Goal: Register for event/course: Sign up to attend an event or enroll in a course

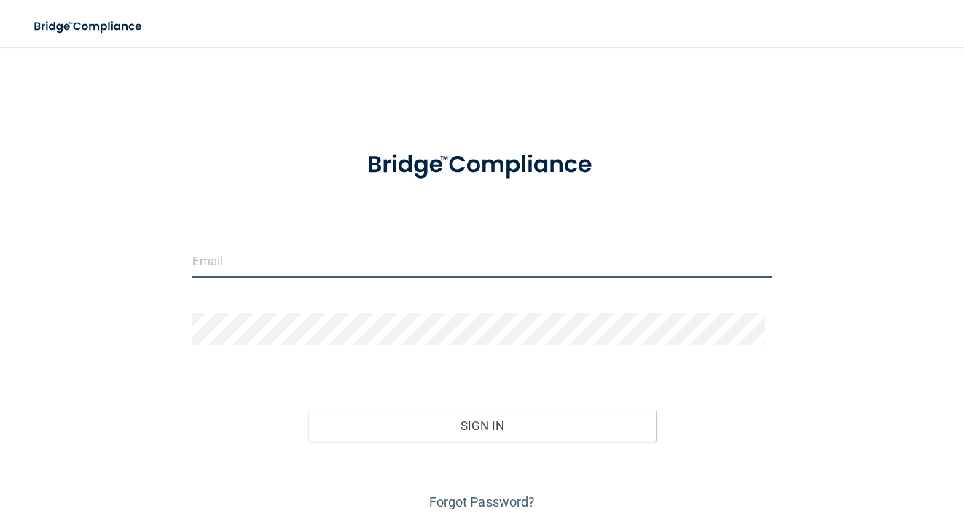
click at [334, 267] on input "email" at bounding box center [482, 261] width 580 height 33
type input "[PERSON_NAME][EMAIL_ADDRESS][PERSON_NAME][DOMAIN_NAME]"
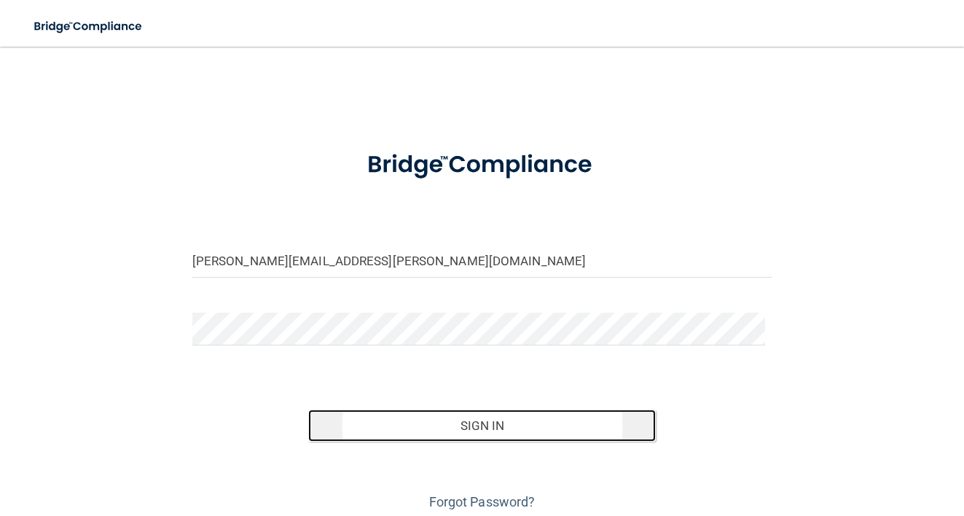
click at [595, 428] on button "Sign In" at bounding box center [481, 425] width 347 height 32
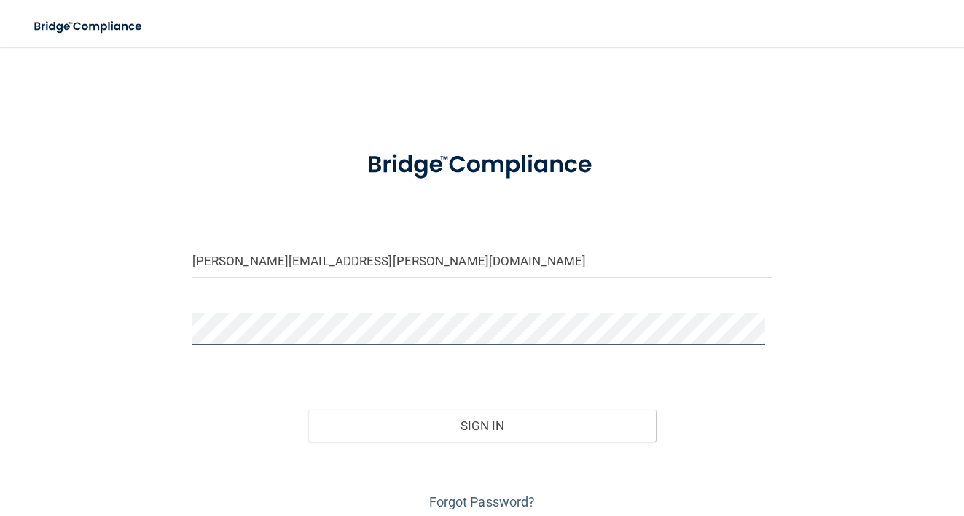
click at [308, 409] on button "Sign In" at bounding box center [481, 425] width 347 height 32
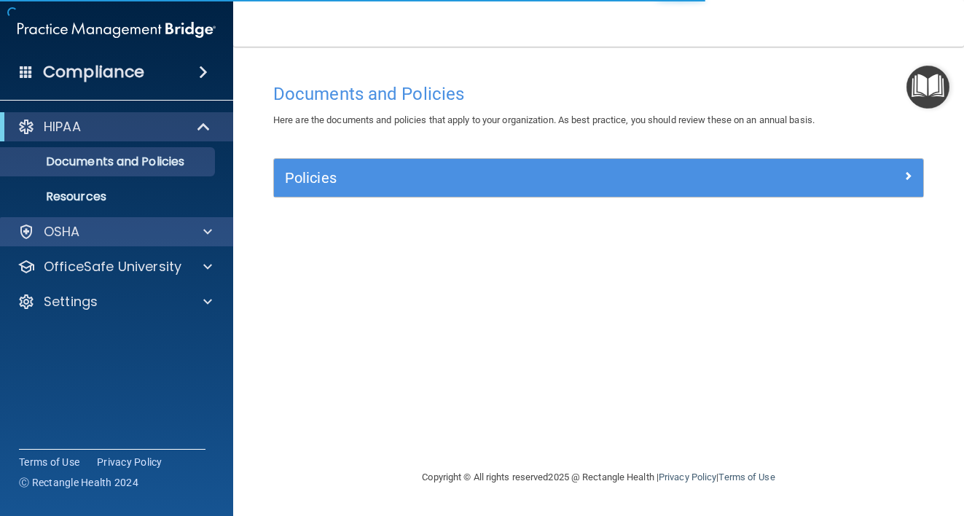
click at [111, 241] on div "OSHA" at bounding box center [117, 231] width 234 height 29
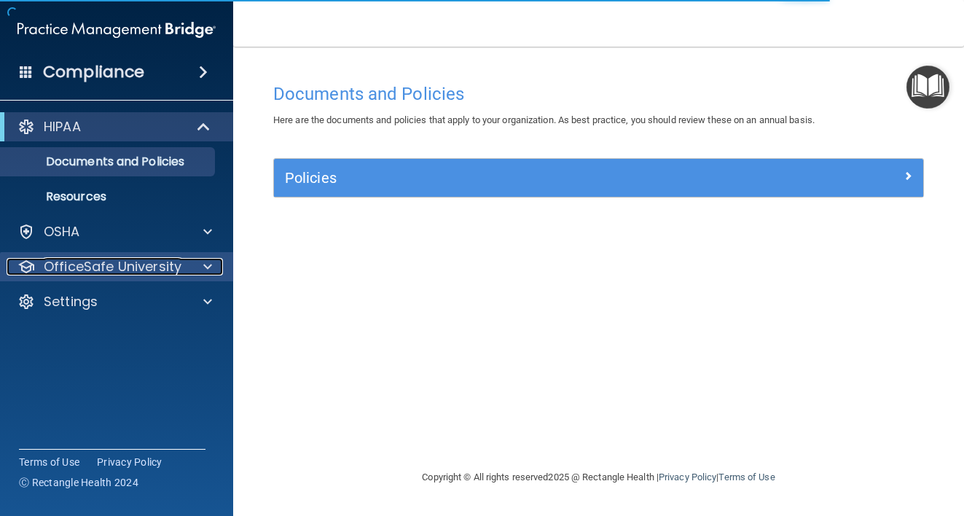
click at [209, 272] on span at bounding box center [207, 266] width 9 height 17
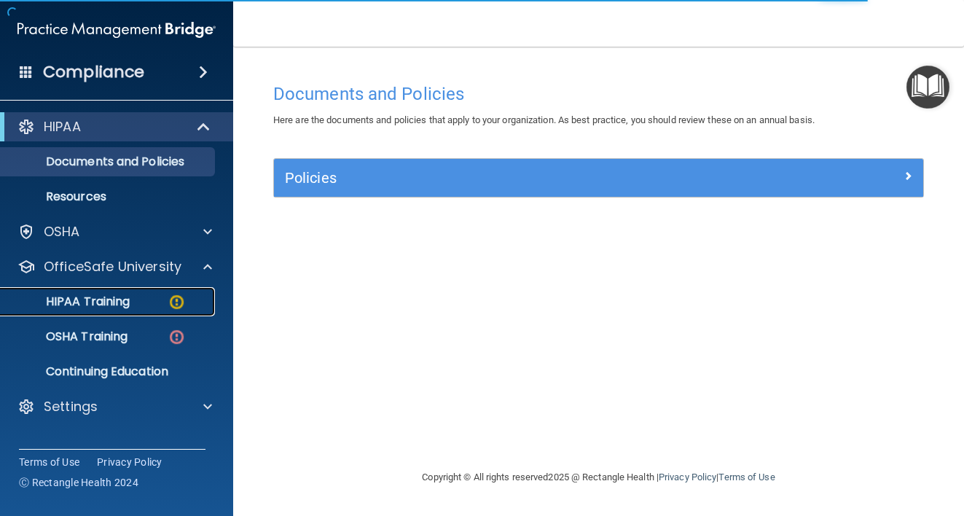
click at [165, 308] on div "HIPAA Training" at bounding box center [108, 301] width 199 height 15
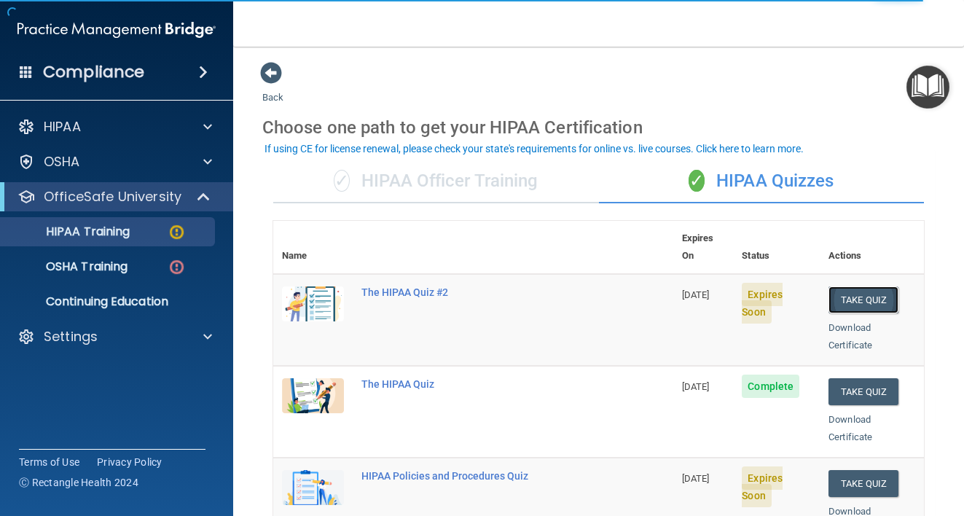
click at [850, 286] on button "Take Quiz" at bounding box center [863, 299] width 70 height 27
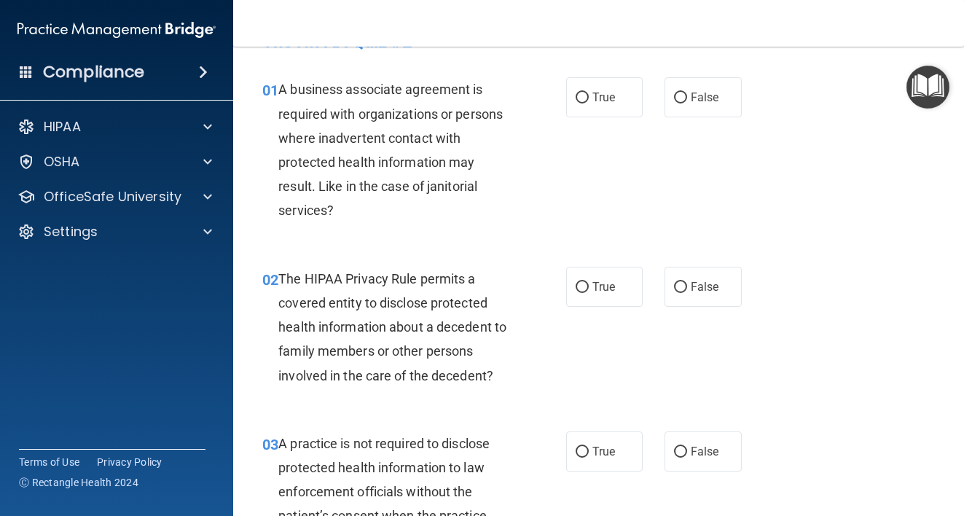
scroll to position [45, 0]
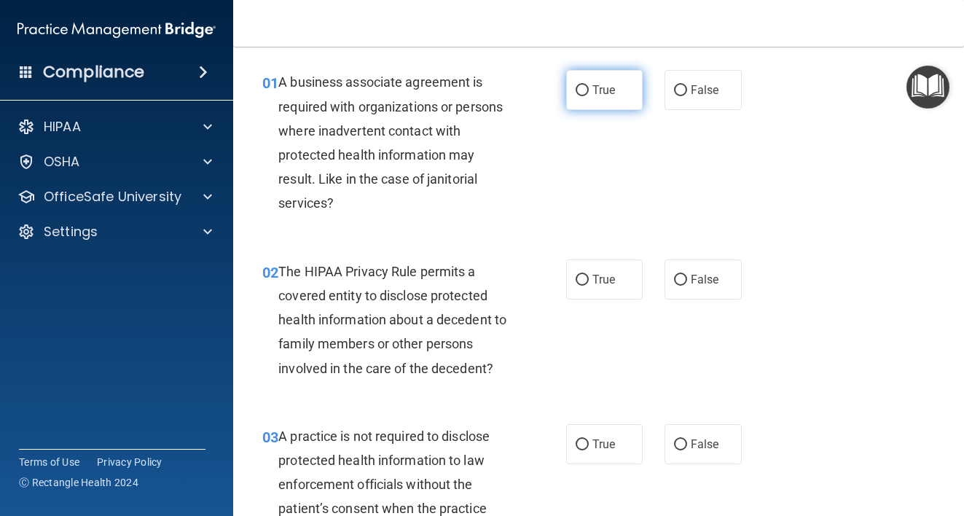
click at [578, 91] on input "True" at bounding box center [581, 90] width 13 height 11
radio input "true"
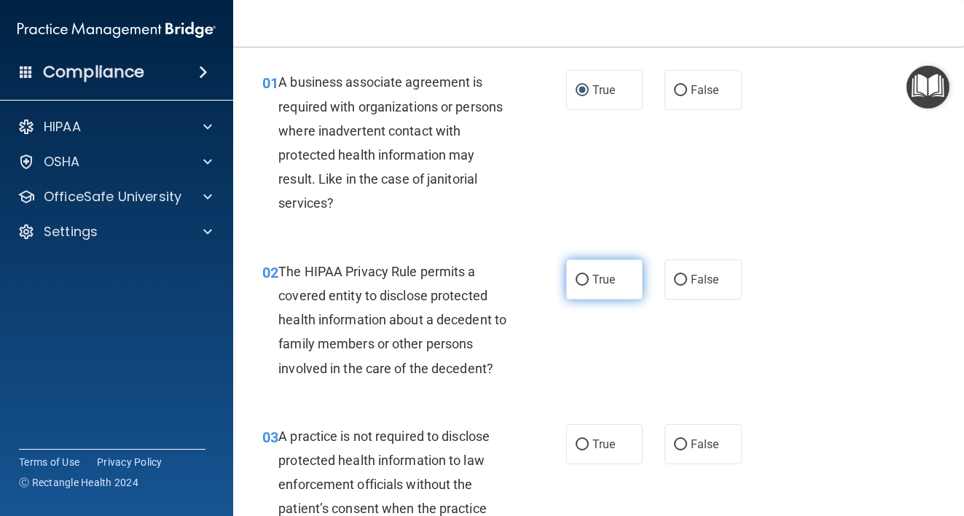
click at [592, 281] on span "True" at bounding box center [603, 279] width 23 height 14
click at [589, 281] on input "True" at bounding box center [581, 280] width 13 height 11
radio input "true"
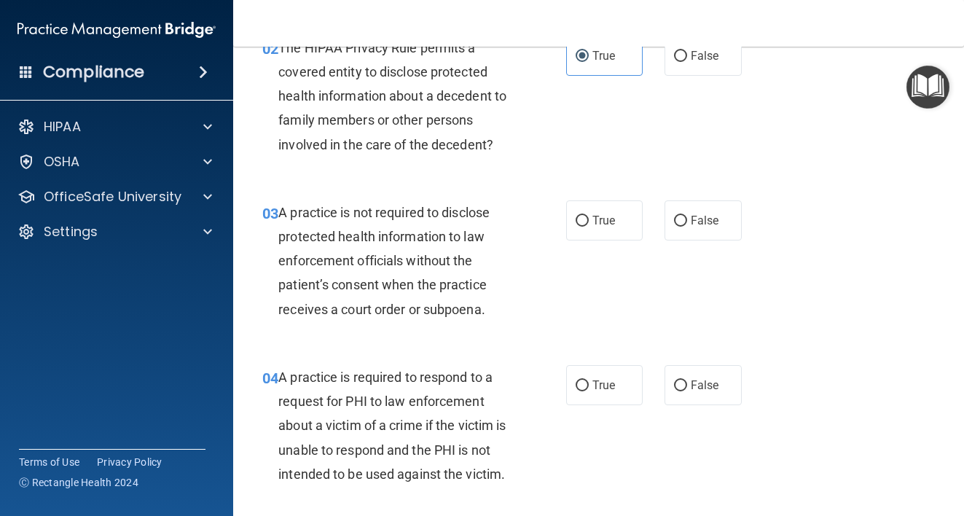
scroll to position [337, 0]
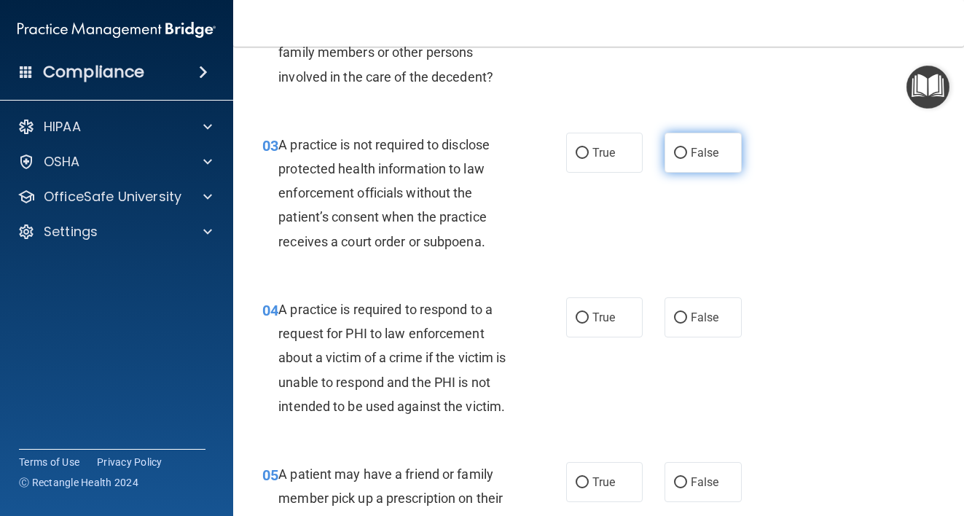
click at [674, 148] on input "False" at bounding box center [680, 153] width 13 height 11
radio input "true"
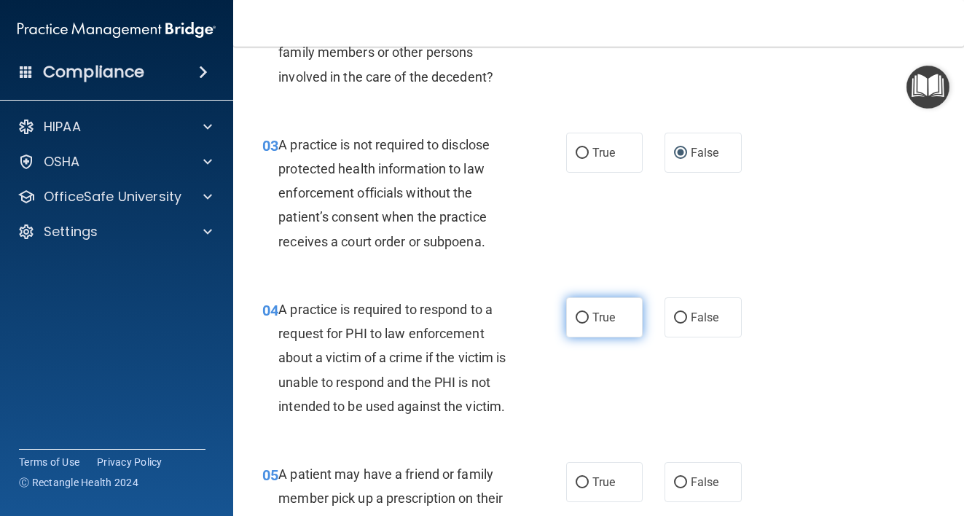
click at [592, 322] on span "True" at bounding box center [603, 317] width 23 height 14
click at [589, 322] on input "True" at bounding box center [581, 318] width 13 height 11
radio input "true"
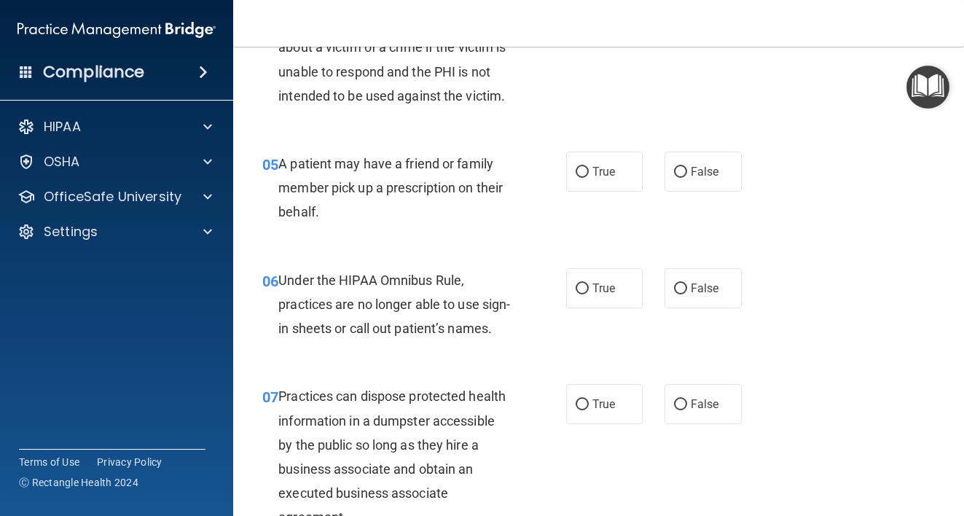
scroll to position [670, 0]
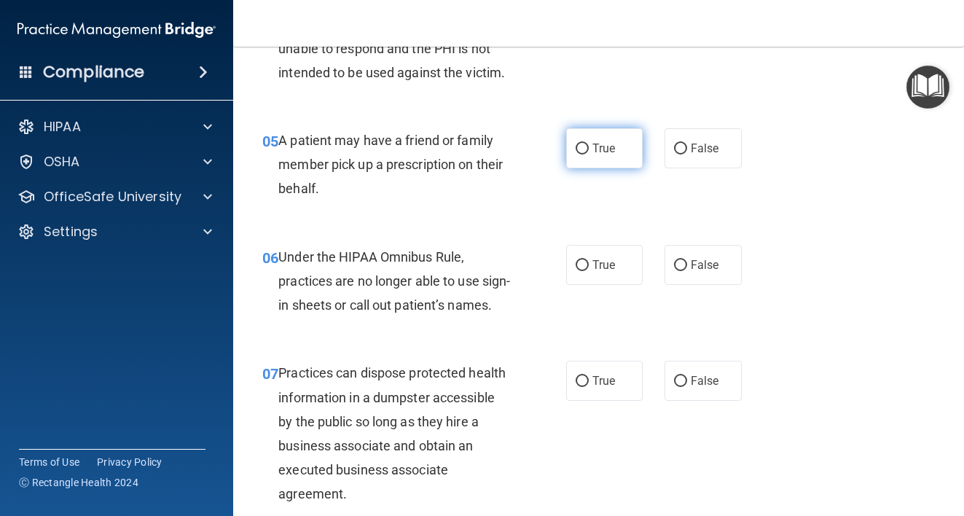
click at [596, 144] on span "True" at bounding box center [603, 148] width 23 height 14
click at [589, 144] on input "True" at bounding box center [581, 149] width 13 height 11
radio input "true"
click at [597, 257] on label "True" at bounding box center [604, 265] width 77 height 40
click at [589, 260] on input "True" at bounding box center [581, 265] width 13 height 11
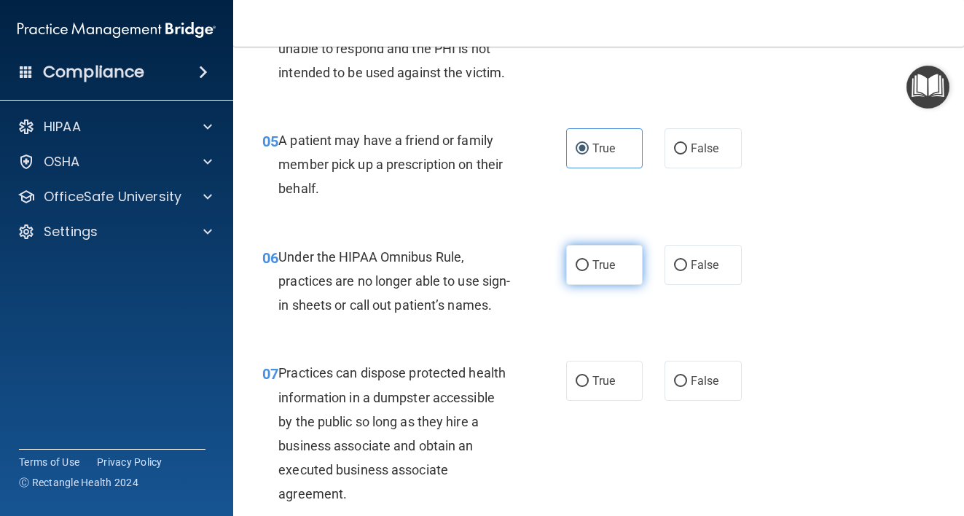
radio input "true"
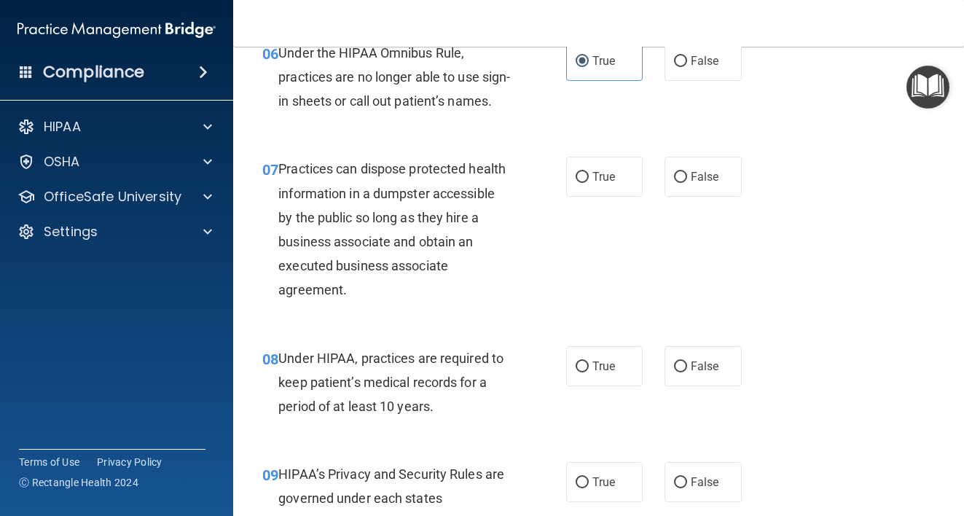
scroll to position [882, 0]
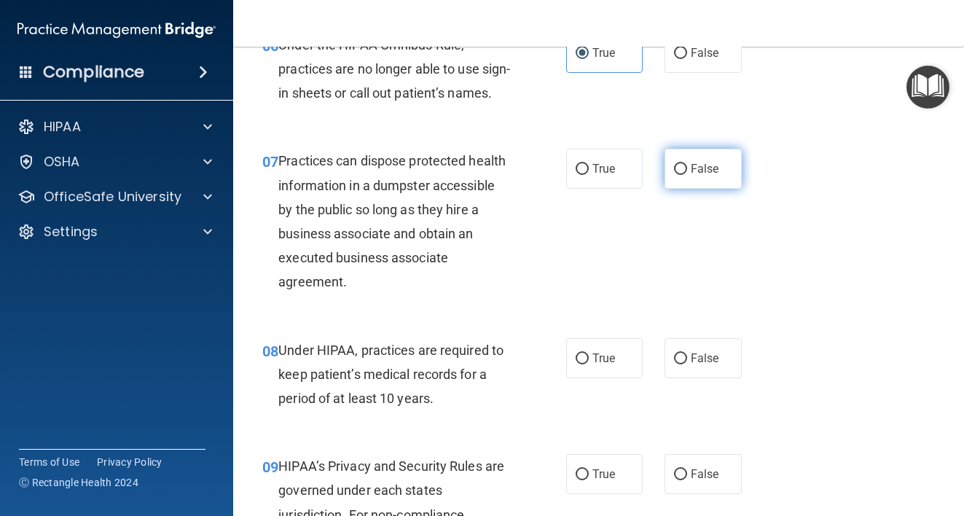
click at [691, 189] on label "False" at bounding box center [702, 169] width 77 height 40
click at [687, 175] on input "False" at bounding box center [680, 169] width 13 height 11
radio input "true"
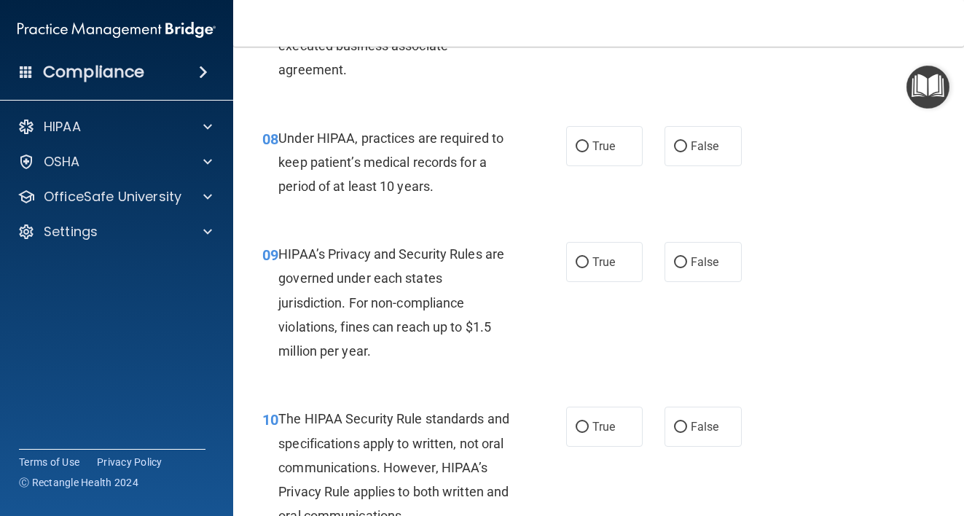
scroll to position [1124, 0]
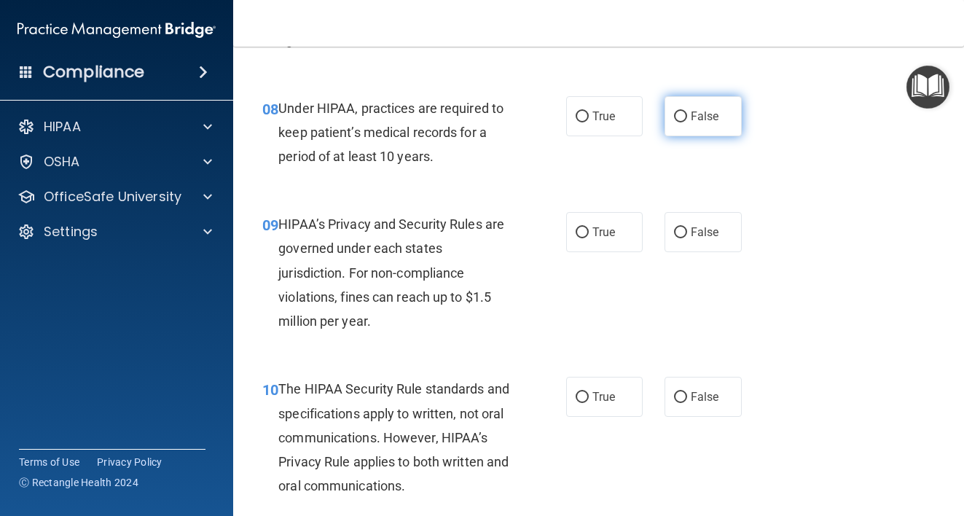
click at [677, 136] on label "False" at bounding box center [702, 116] width 77 height 40
click at [677, 122] on input "False" at bounding box center [680, 116] width 13 height 11
radio input "true"
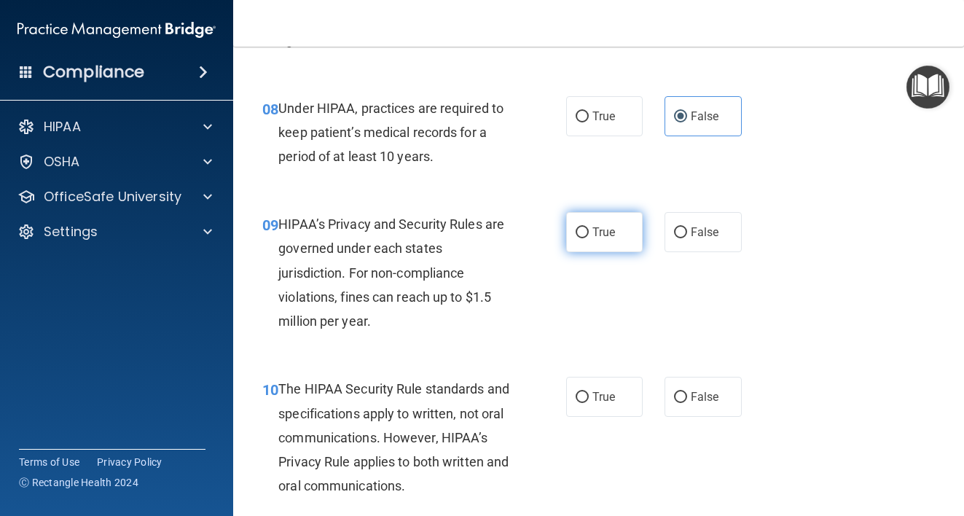
click at [575, 238] on input "True" at bounding box center [581, 232] width 13 height 11
radio input "true"
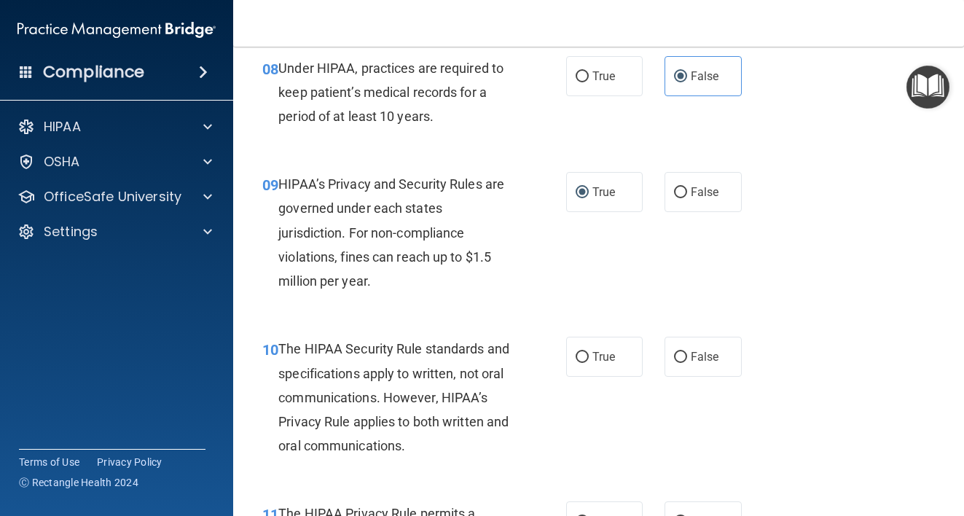
scroll to position [1197, 0]
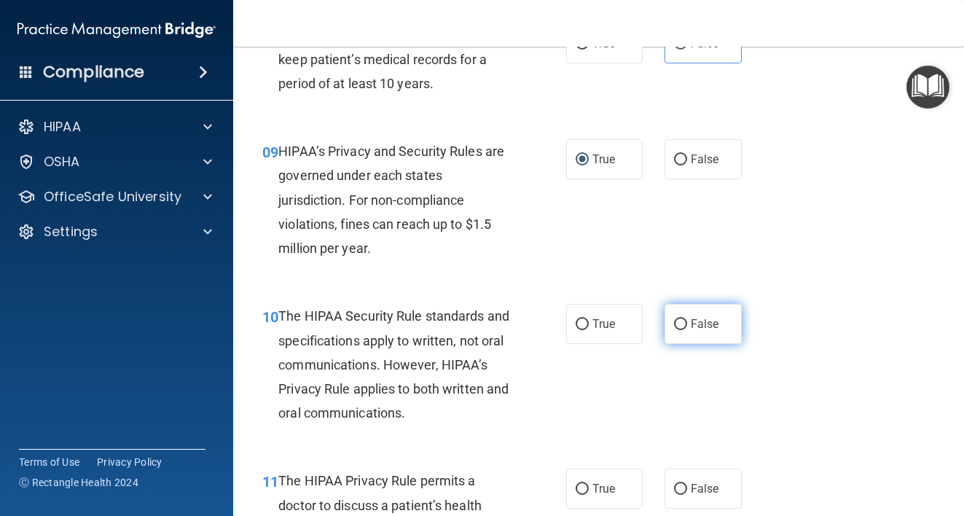
click at [677, 344] on label "False" at bounding box center [702, 324] width 77 height 40
click at [677, 330] on input "False" at bounding box center [680, 324] width 13 height 11
radio input "true"
click at [594, 344] on label "True" at bounding box center [604, 324] width 77 height 40
click at [589, 330] on input "True" at bounding box center [581, 324] width 13 height 11
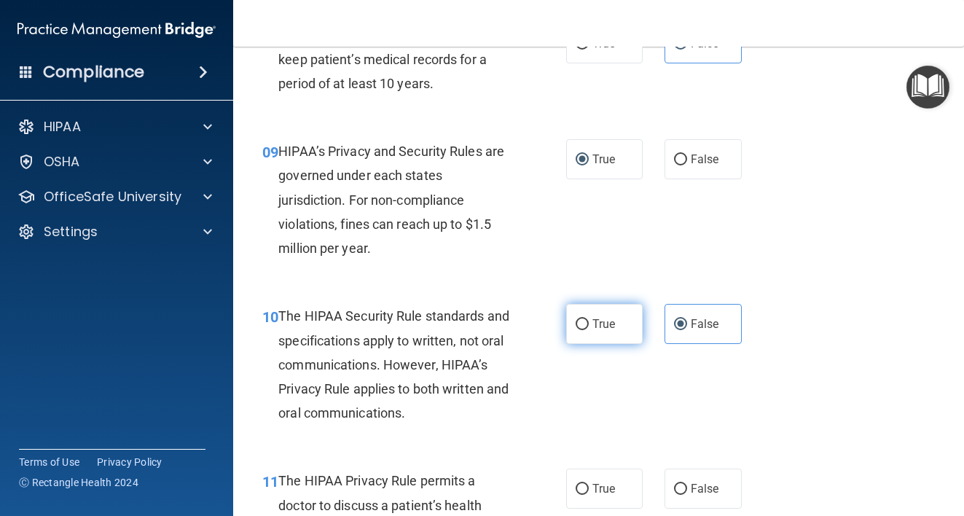
radio input "true"
radio input "false"
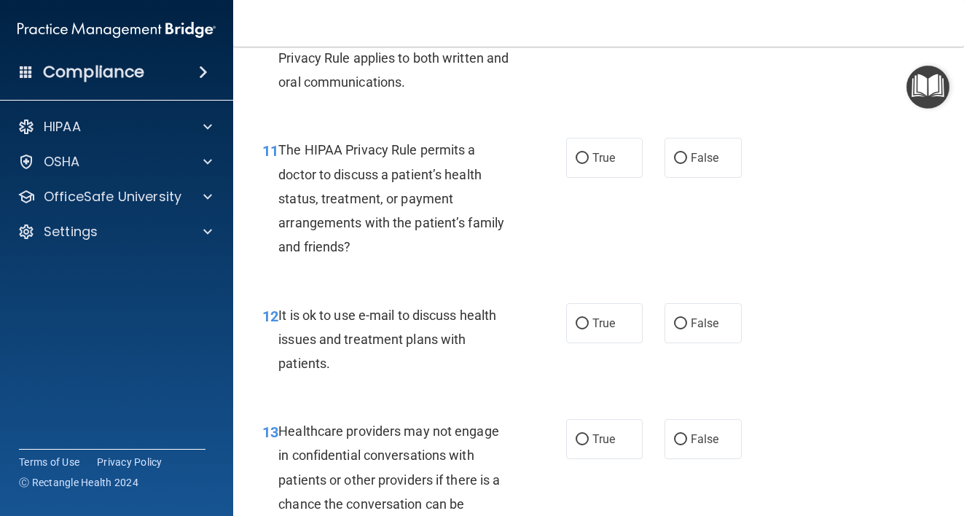
scroll to position [1561, 0]
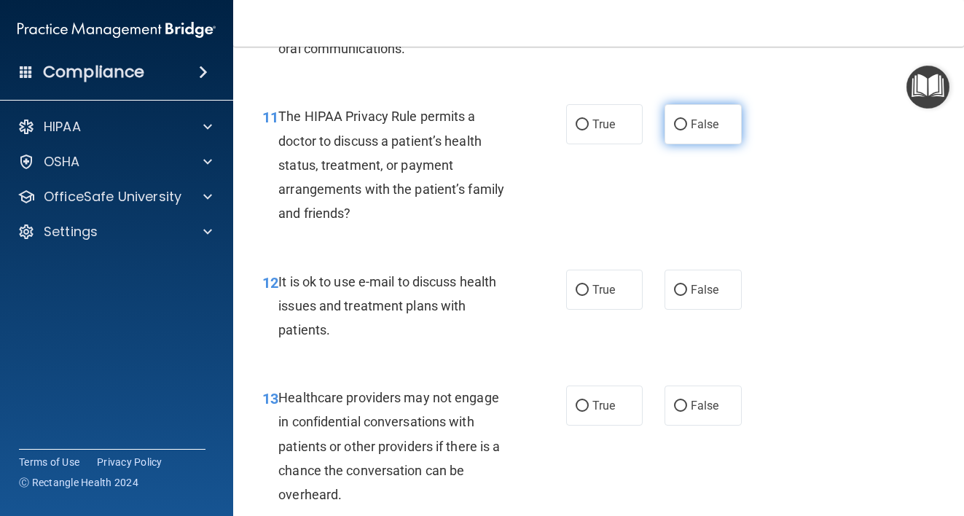
click at [720, 144] on label "False" at bounding box center [702, 124] width 77 height 40
click at [687, 130] on input "False" at bounding box center [680, 124] width 13 height 11
radio input "true"
click at [578, 296] on input "True" at bounding box center [581, 290] width 13 height 11
radio input "true"
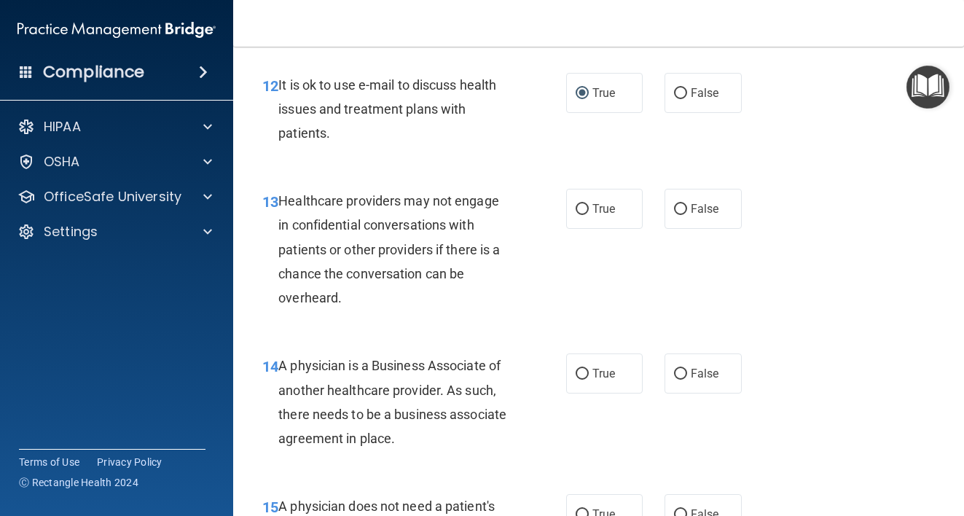
scroll to position [1773, 0]
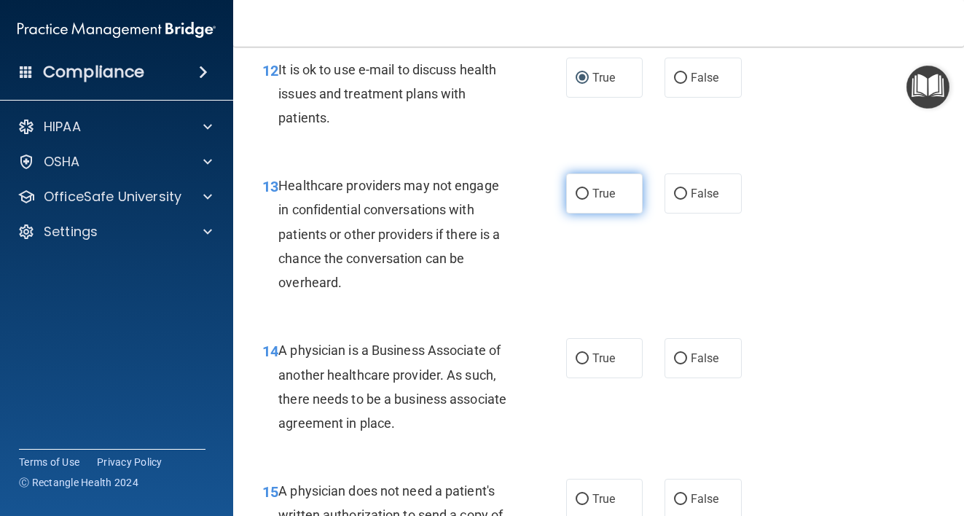
click at [599, 200] on span "True" at bounding box center [603, 193] width 23 height 14
click at [589, 200] on input "True" at bounding box center [581, 194] width 13 height 11
radio input "true"
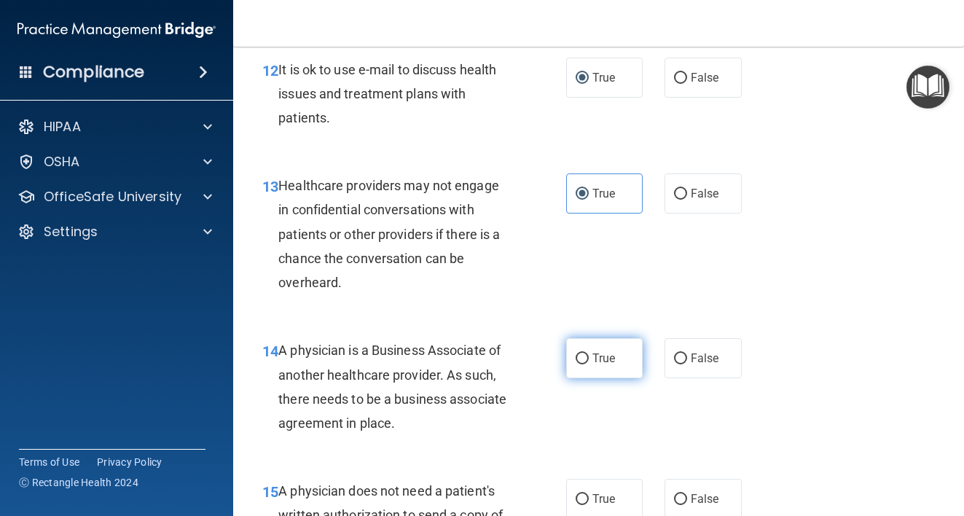
click at [602, 365] on span "True" at bounding box center [603, 358] width 23 height 14
click at [589, 364] on input "True" at bounding box center [581, 358] width 13 height 11
radio input "true"
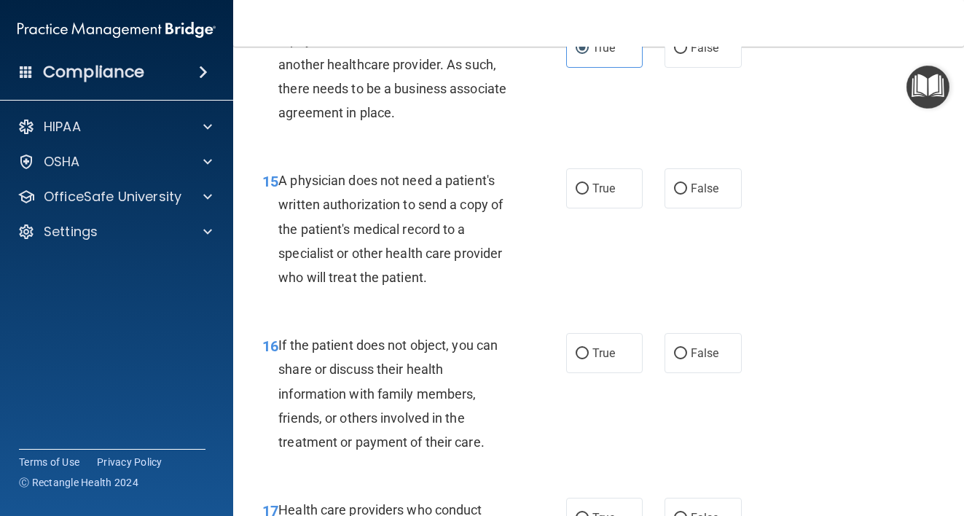
scroll to position [2091, 0]
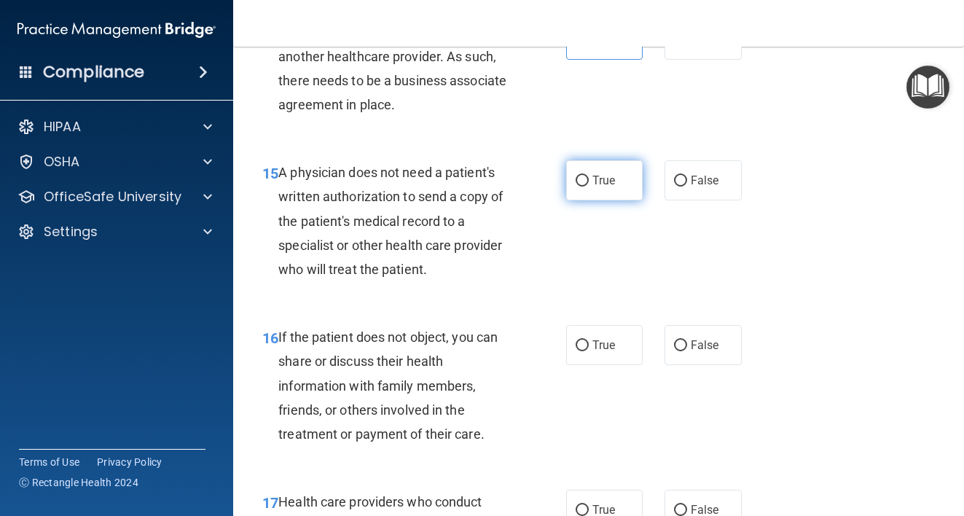
click at [586, 200] on label "True" at bounding box center [604, 180] width 77 height 40
click at [586, 186] on input "True" at bounding box center [581, 181] width 13 height 11
radio input "true"
click at [728, 200] on label "False" at bounding box center [702, 180] width 77 height 40
click at [687, 186] on input "False" at bounding box center [680, 181] width 13 height 11
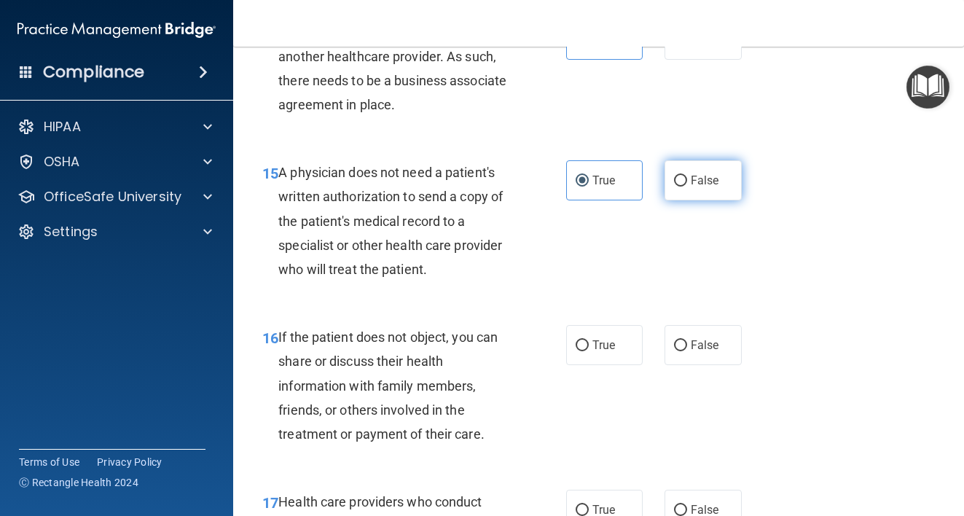
radio input "true"
radio input "false"
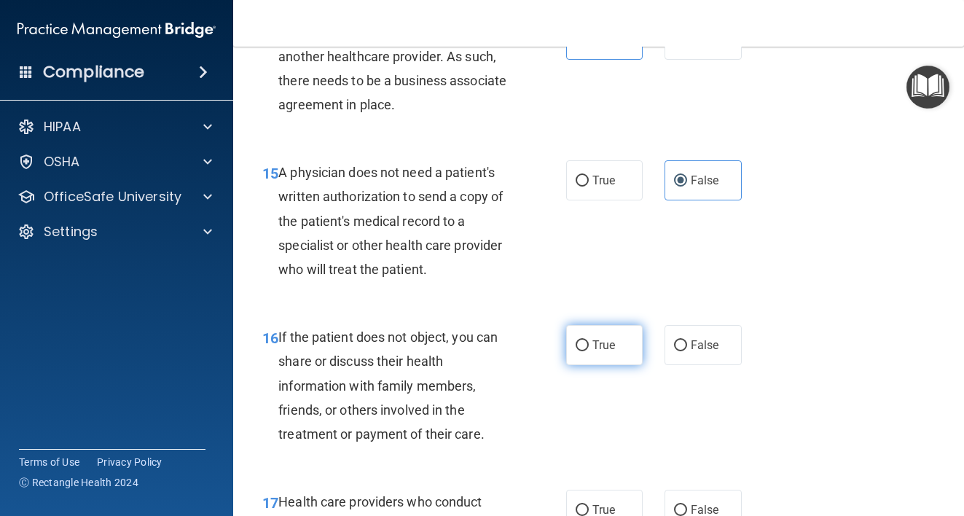
click at [592, 352] on span "True" at bounding box center [603, 345] width 23 height 14
click at [589, 351] on input "True" at bounding box center [581, 345] width 13 height 11
radio input "true"
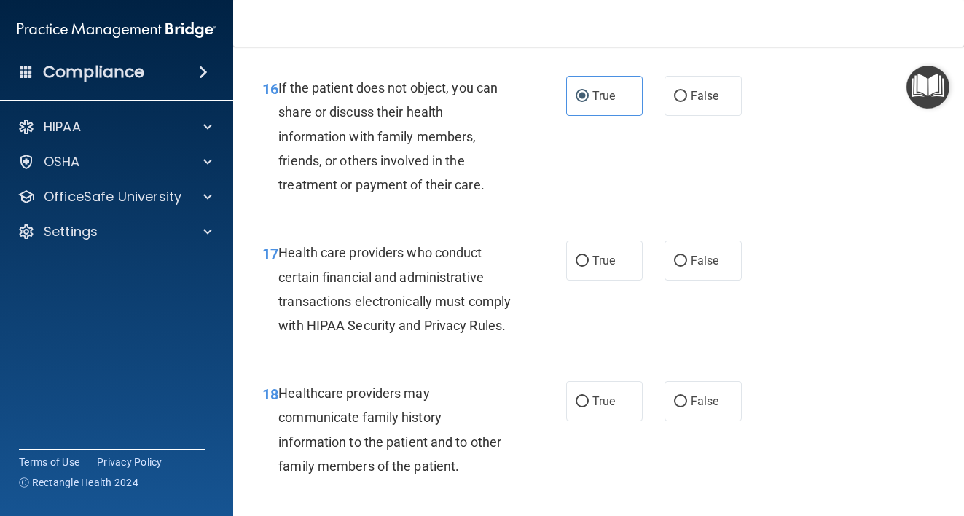
scroll to position [2349, 0]
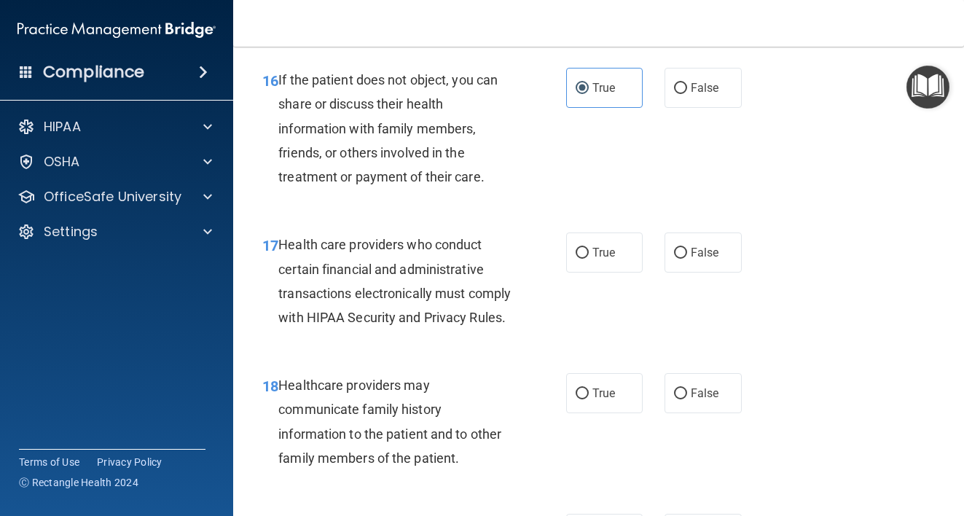
click at [636, 271] on div "True False" at bounding box center [658, 252] width 184 height 40
click at [551, 279] on div "17 Health care providers who conduct certain financial and administrative trans…" at bounding box center [413, 284] width 347 height 104
click at [579, 259] on input "True" at bounding box center [581, 253] width 13 height 11
radio input "true"
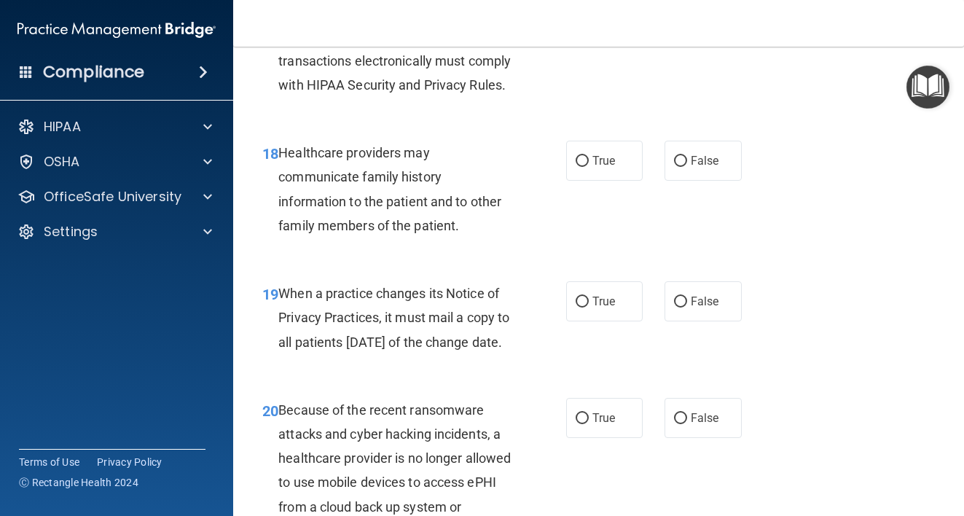
scroll to position [2555, 0]
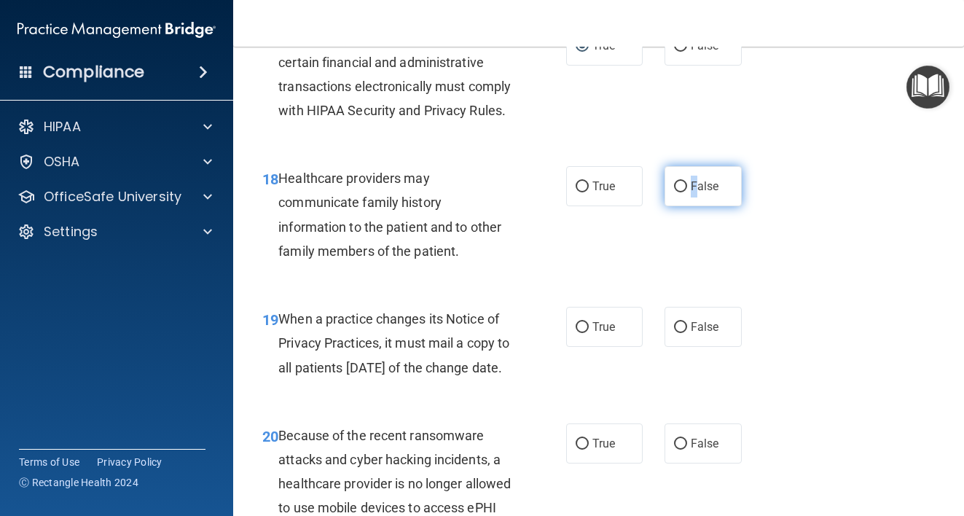
click at [691, 193] on span "False" at bounding box center [705, 186] width 28 height 14
click at [674, 192] on input "False" at bounding box center [680, 186] width 13 height 11
radio input "true"
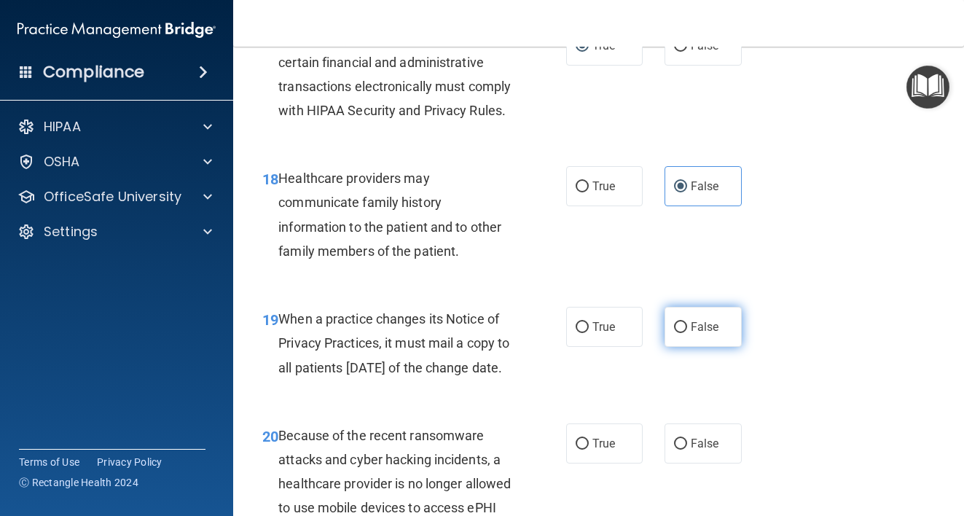
click at [719, 347] on label "False" at bounding box center [702, 327] width 77 height 40
click at [687, 333] on input "False" at bounding box center [680, 327] width 13 height 11
radio input "true"
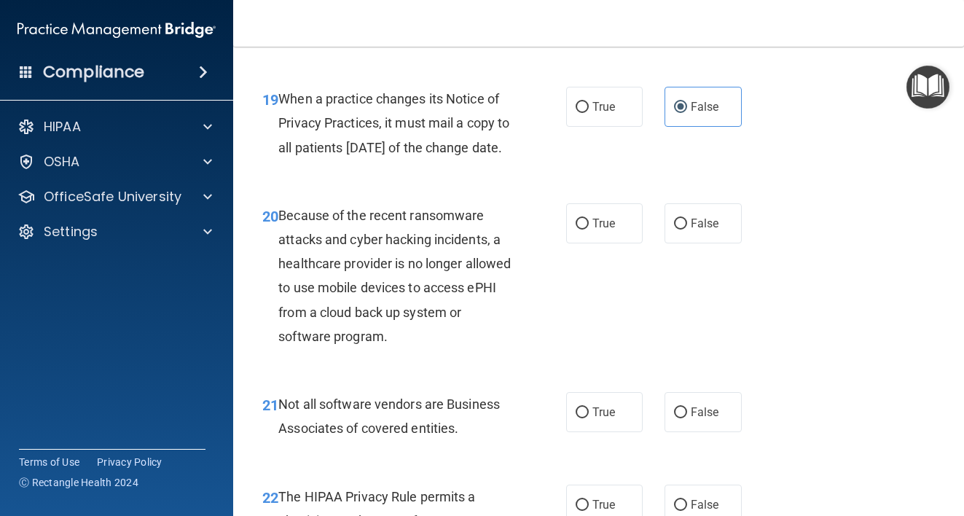
scroll to position [2791, 0]
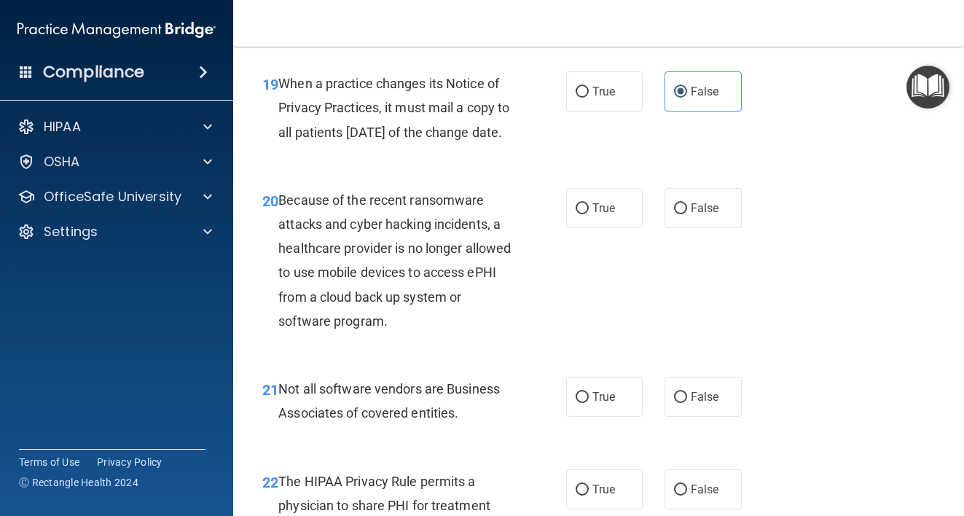
click at [615, 301] on div "20 Because of the recent ransomware attacks and cyber hacking incidents, a heal…" at bounding box center [598, 264] width 694 height 189
click at [614, 228] on label "True" at bounding box center [604, 208] width 77 height 40
click at [589, 214] on input "True" at bounding box center [581, 208] width 13 height 11
radio input "true"
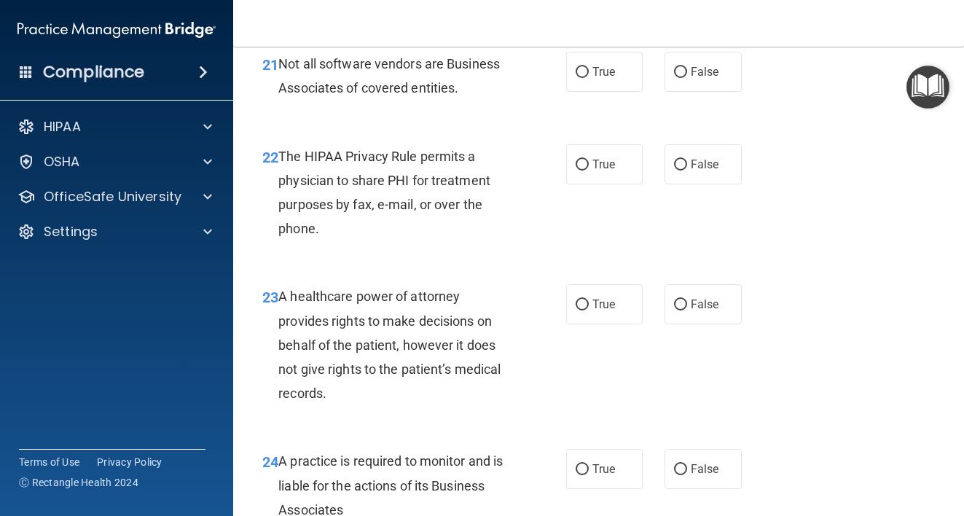
scroll to position [3139, 0]
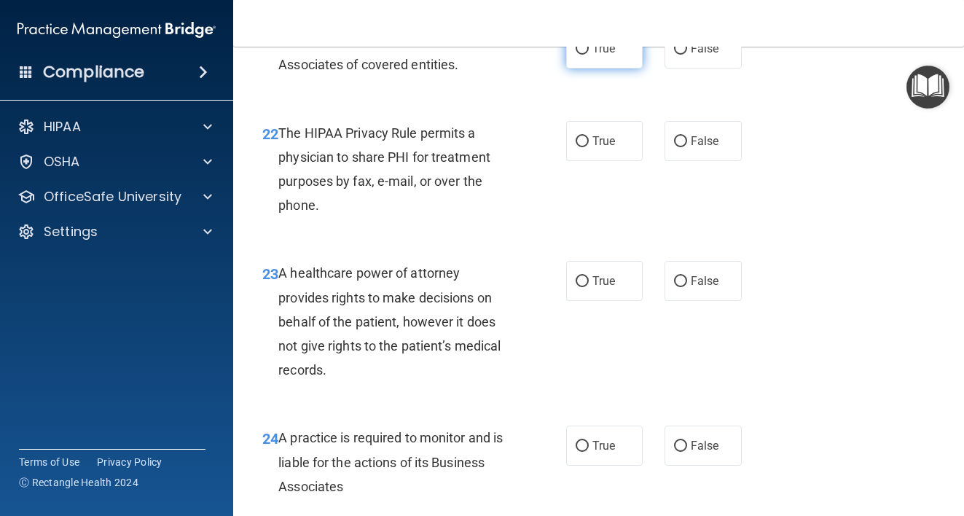
click at [613, 68] on label "True" at bounding box center [604, 48] width 77 height 40
click at [589, 55] on input "True" at bounding box center [581, 49] width 13 height 11
radio input "true"
click at [629, 161] on label "True" at bounding box center [604, 141] width 77 height 40
click at [589, 147] on input "True" at bounding box center [581, 141] width 13 height 11
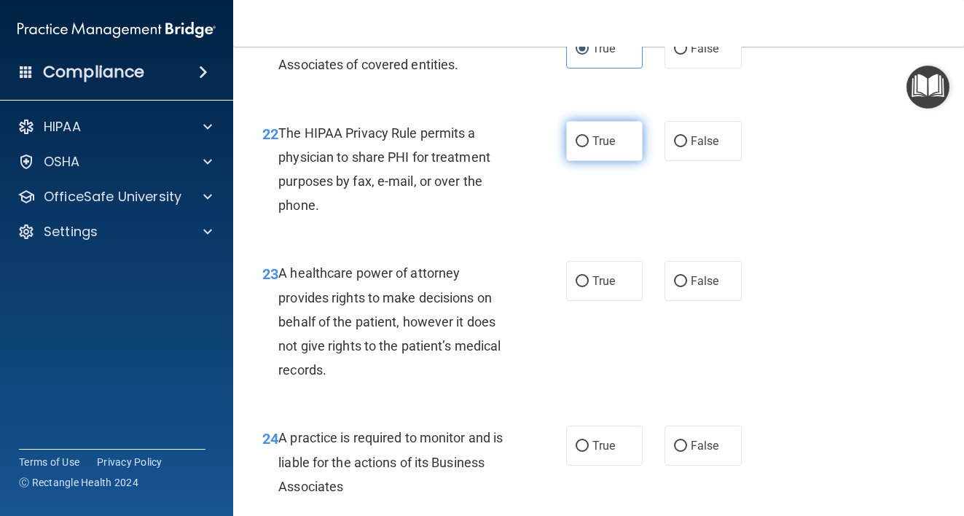
radio input "true"
click at [599, 301] on label "True" at bounding box center [604, 281] width 77 height 40
click at [589, 287] on input "True" at bounding box center [581, 281] width 13 height 11
radio input "true"
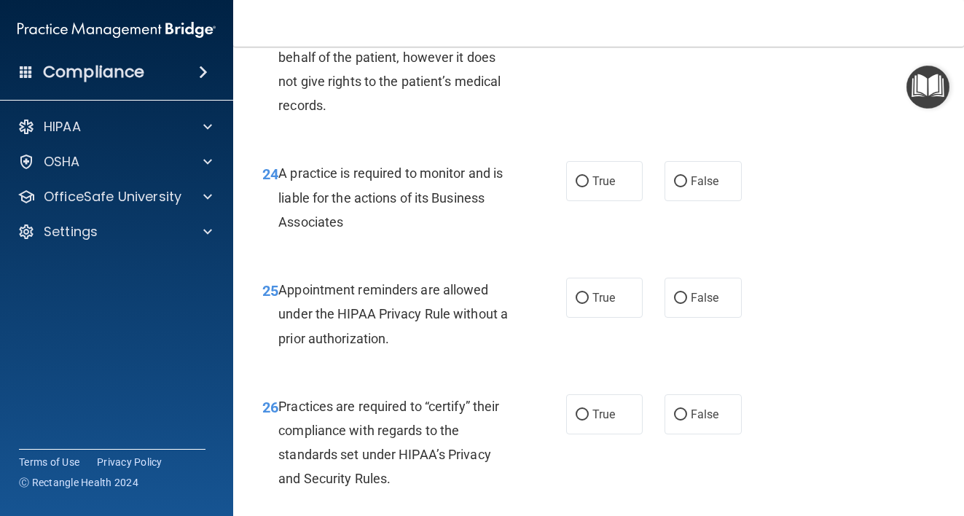
scroll to position [3426, 0]
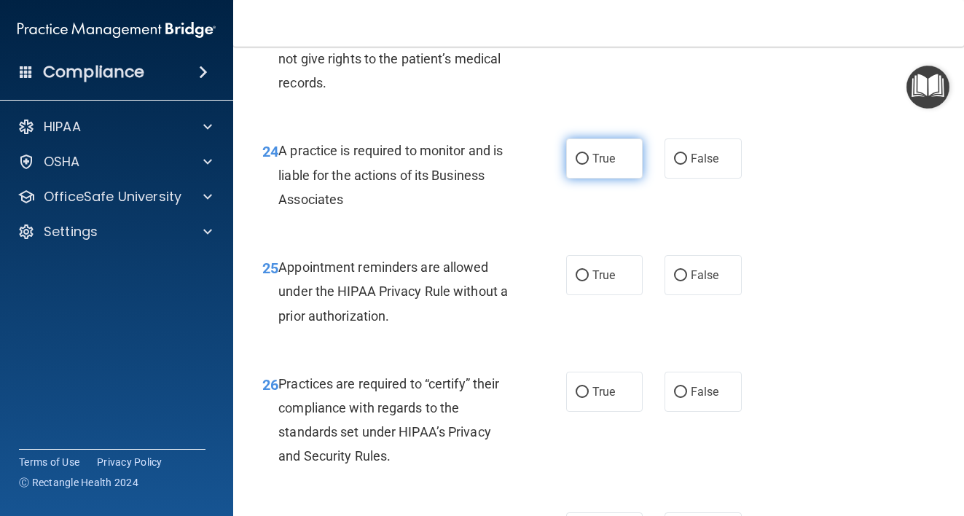
click at [594, 165] on span "True" at bounding box center [603, 159] width 23 height 14
click at [589, 165] on input "True" at bounding box center [581, 159] width 13 height 11
radio input "true"
click at [566, 295] on label "True" at bounding box center [604, 275] width 77 height 40
click at [575, 281] on input "True" at bounding box center [581, 275] width 13 height 11
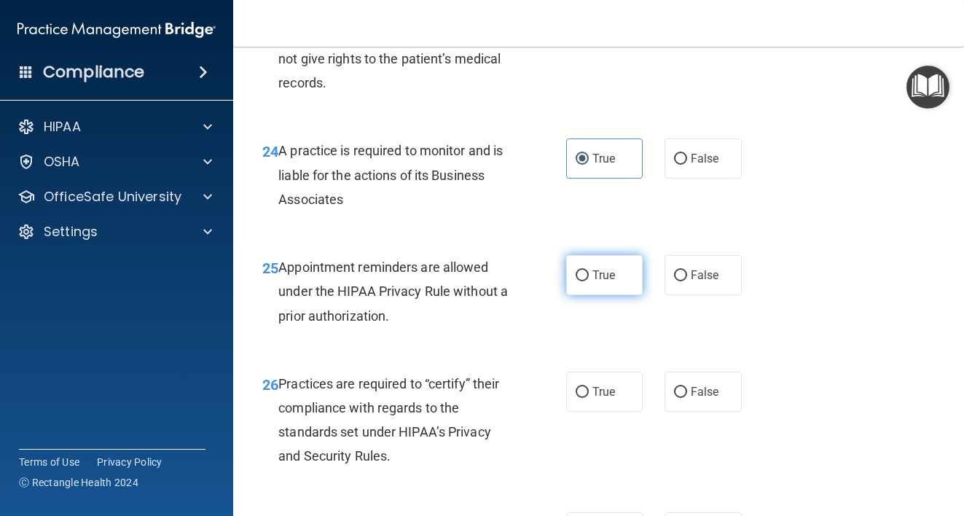
radio input "true"
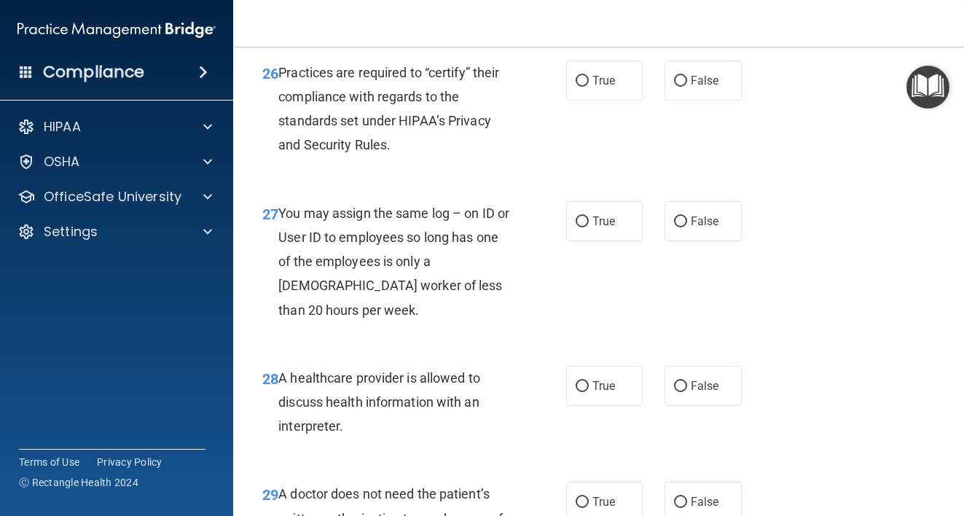
scroll to position [3790, 0]
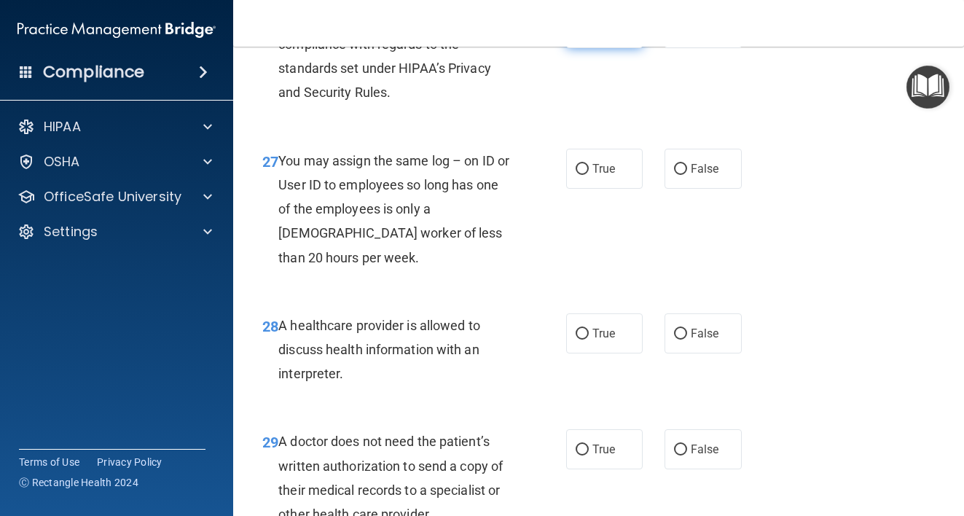
click at [580, 34] on input "True" at bounding box center [581, 28] width 13 height 11
radio input "true"
click at [680, 175] on input "False" at bounding box center [680, 169] width 13 height 11
radio input "true"
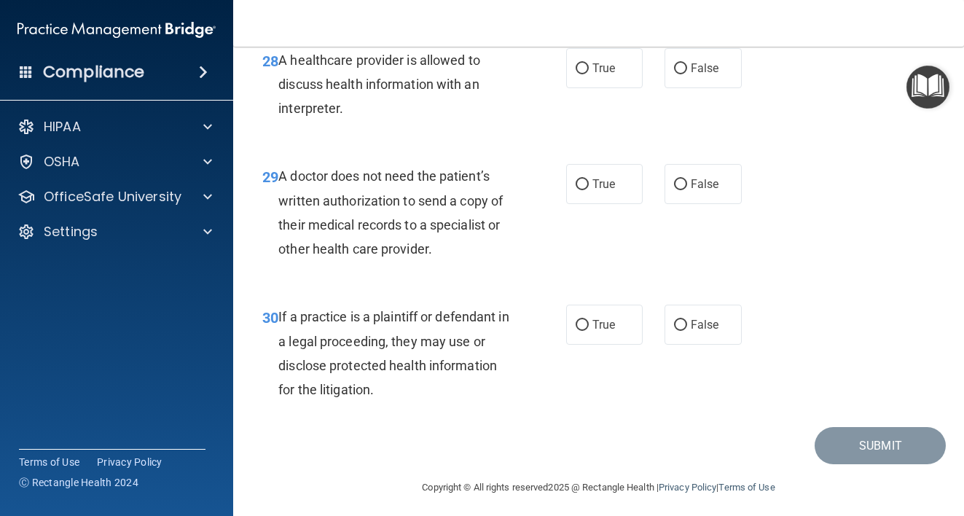
scroll to position [4108, 0]
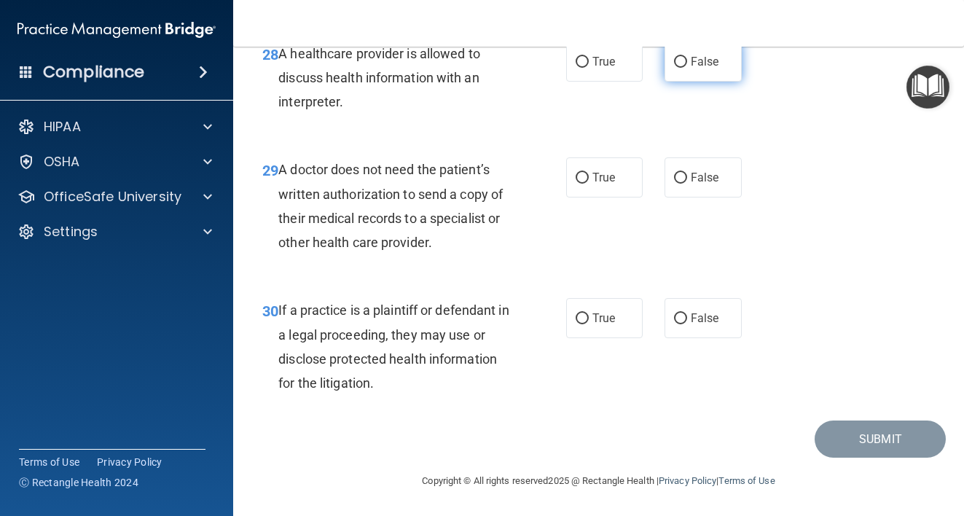
click at [691, 68] on span "False" at bounding box center [705, 62] width 28 height 14
click at [687, 68] on input "False" at bounding box center [680, 62] width 13 height 11
radio input "true"
click at [592, 184] on span "True" at bounding box center [603, 177] width 23 height 14
click at [589, 184] on input "True" at bounding box center [581, 178] width 13 height 11
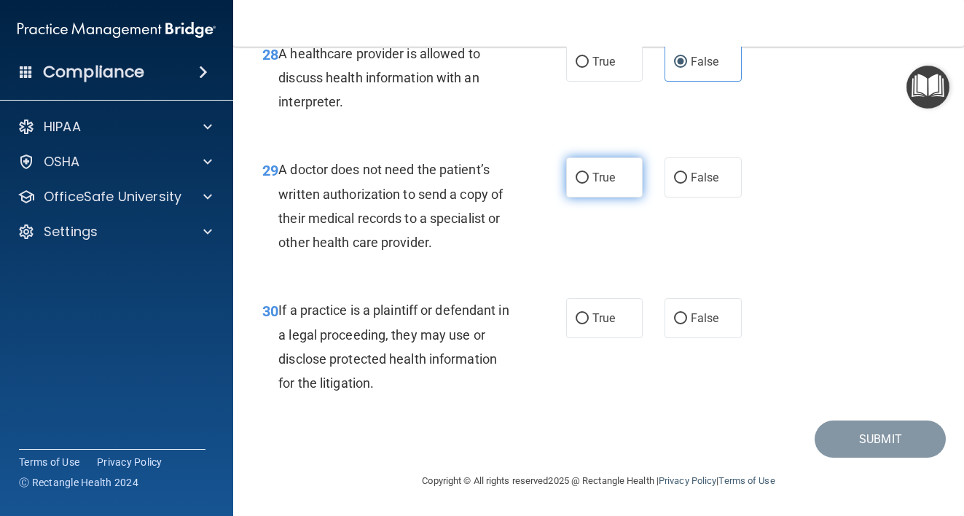
radio input "true"
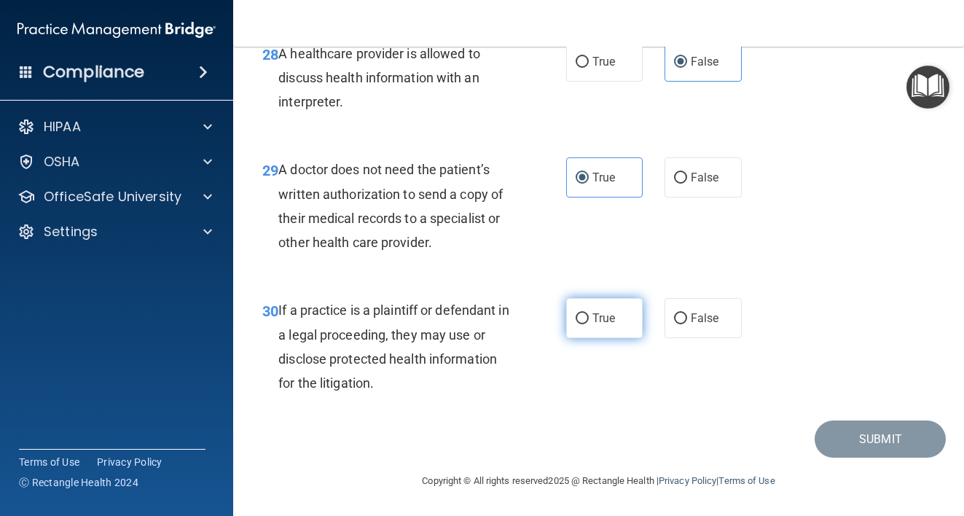
click at [593, 325] on span "True" at bounding box center [603, 318] width 23 height 14
click at [589, 324] on input "True" at bounding box center [581, 318] width 13 height 11
radio input "true"
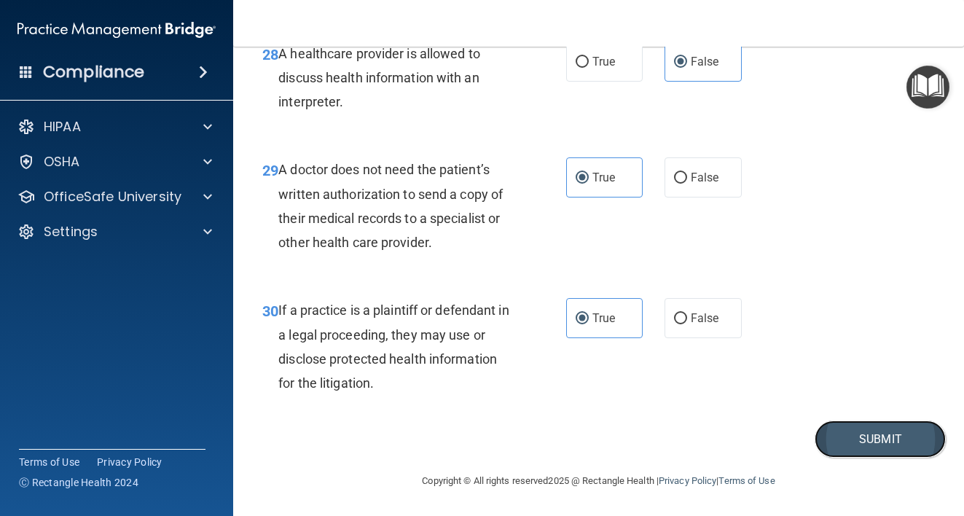
click at [873, 457] on button "Submit" at bounding box center [879, 438] width 131 height 37
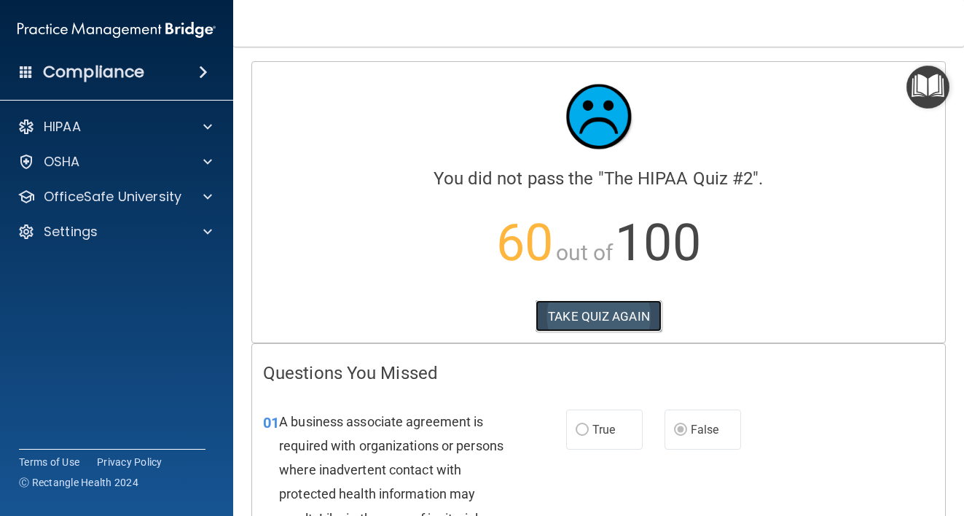
click at [555, 318] on button "TAKE QUIZ AGAIN" at bounding box center [598, 316] width 126 height 32
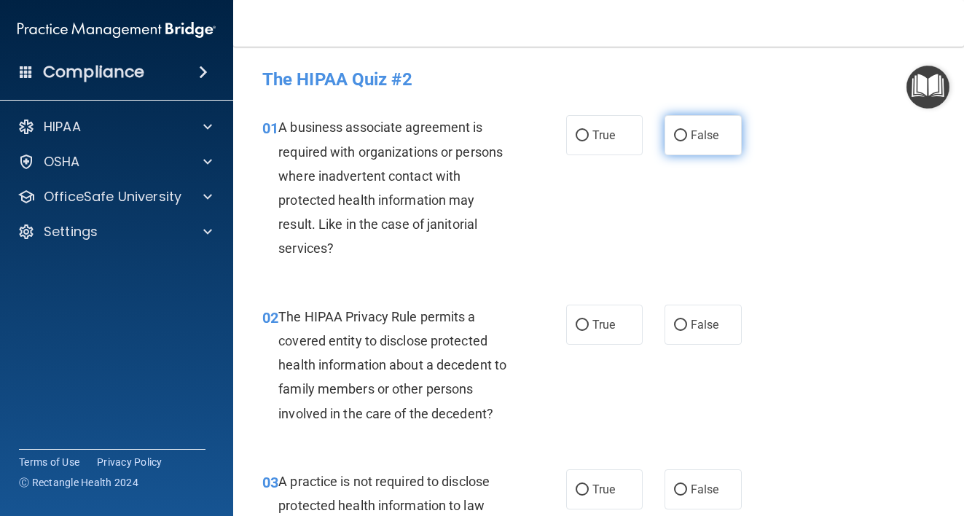
click at [679, 133] on input "False" at bounding box center [680, 135] width 13 height 11
radio input "true"
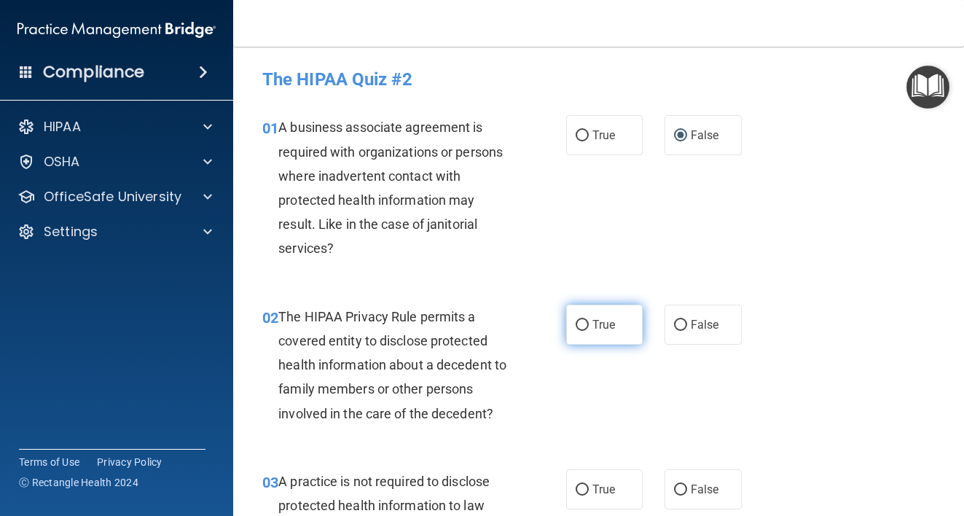
click at [592, 321] on span "True" at bounding box center [603, 325] width 23 height 14
click at [589, 321] on input "True" at bounding box center [581, 325] width 13 height 11
radio input "true"
click at [674, 495] on input "False" at bounding box center [680, 489] width 13 height 11
radio input "true"
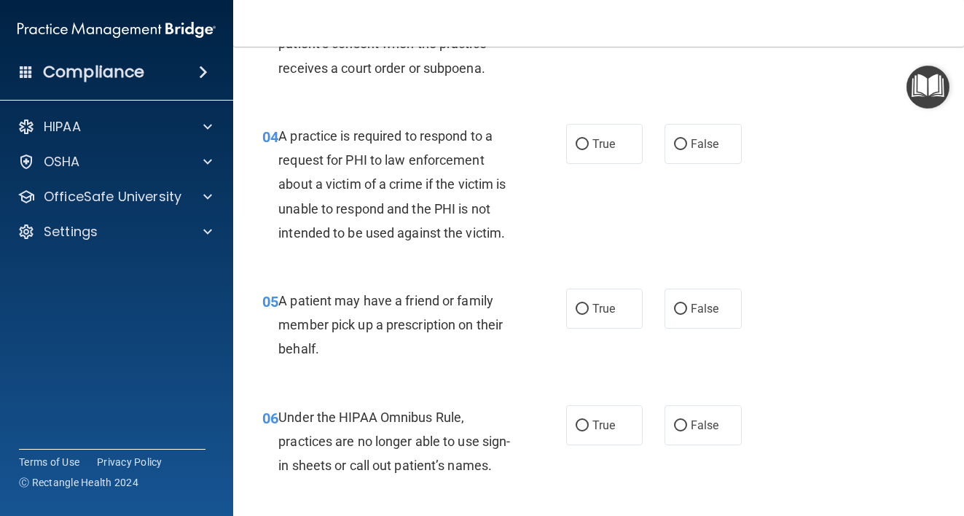
scroll to position [583, 0]
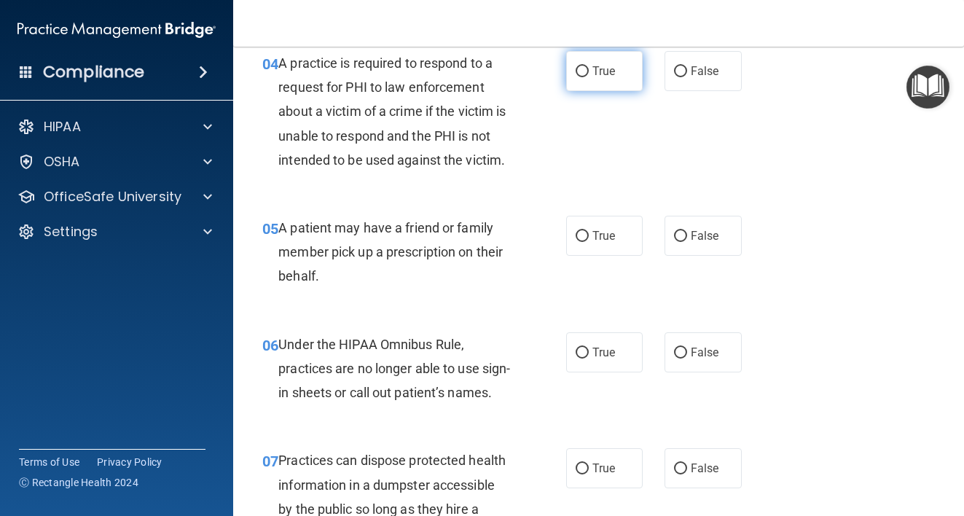
click at [584, 68] on label "True" at bounding box center [604, 71] width 77 height 40
click at [584, 68] on input "True" at bounding box center [581, 71] width 13 height 11
radio input "true"
click at [578, 262] on div "05 A patient may have a friend or family member pick up a prescription on their…" at bounding box center [413, 256] width 347 height 80
click at [579, 240] on input "True" at bounding box center [581, 236] width 13 height 11
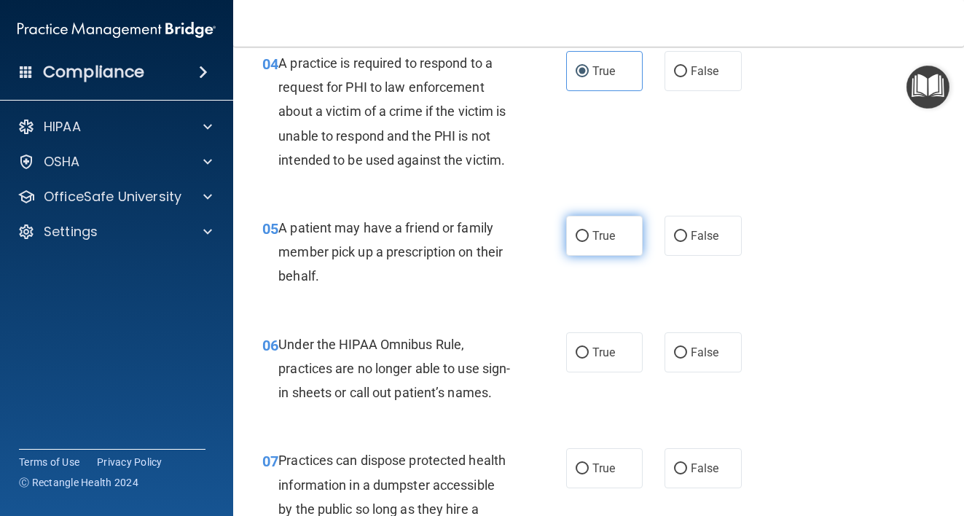
radio input "true"
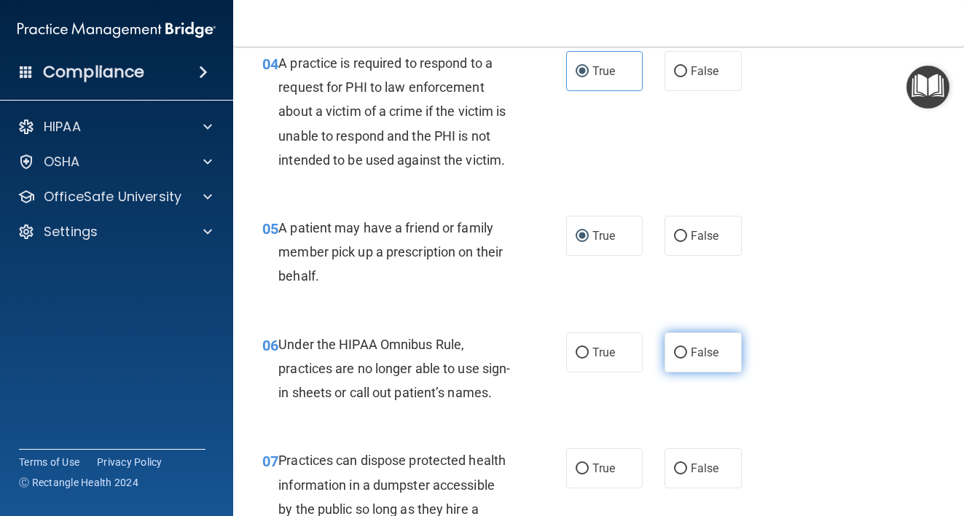
click at [675, 355] on input "False" at bounding box center [680, 352] width 13 height 11
radio input "true"
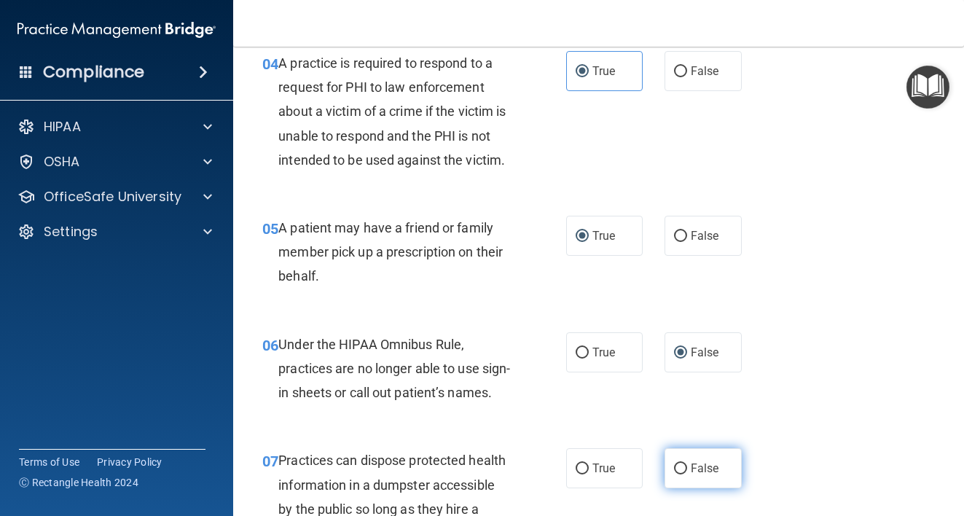
click at [680, 488] on label "False" at bounding box center [702, 468] width 77 height 40
click at [680, 474] on input "False" at bounding box center [680, 468] width 13 height 11
radio input "true"
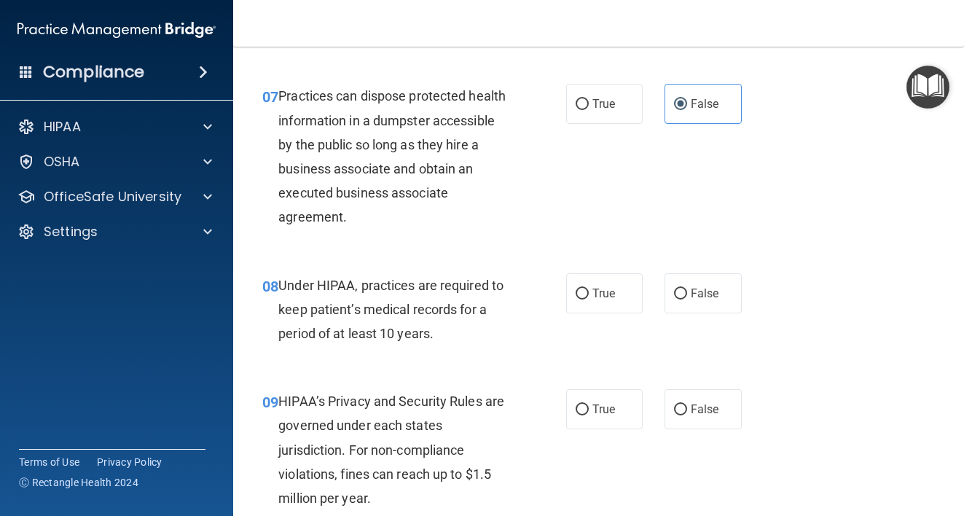
scroll to position [1020, 0]
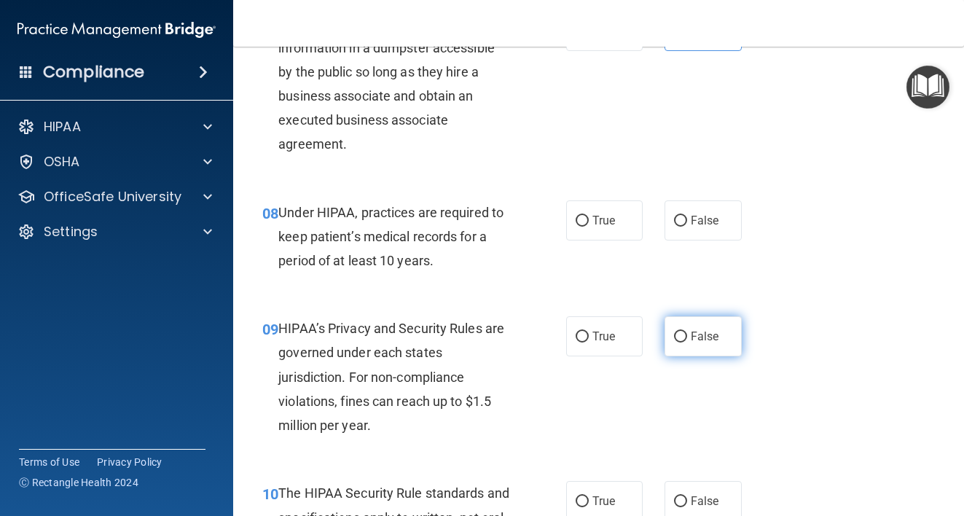
click at [674, 342] on input "False" at bounding box center [680, 336] width 13 height 11
radio input "true"
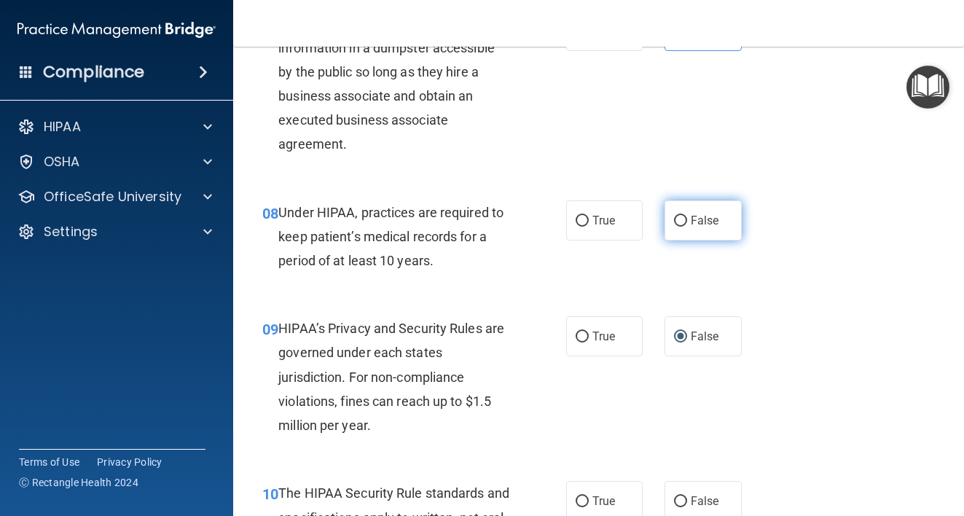
click at [678, 227] on input "False" at bounding box center [680, 221] width 13 height 11
radio input "true"
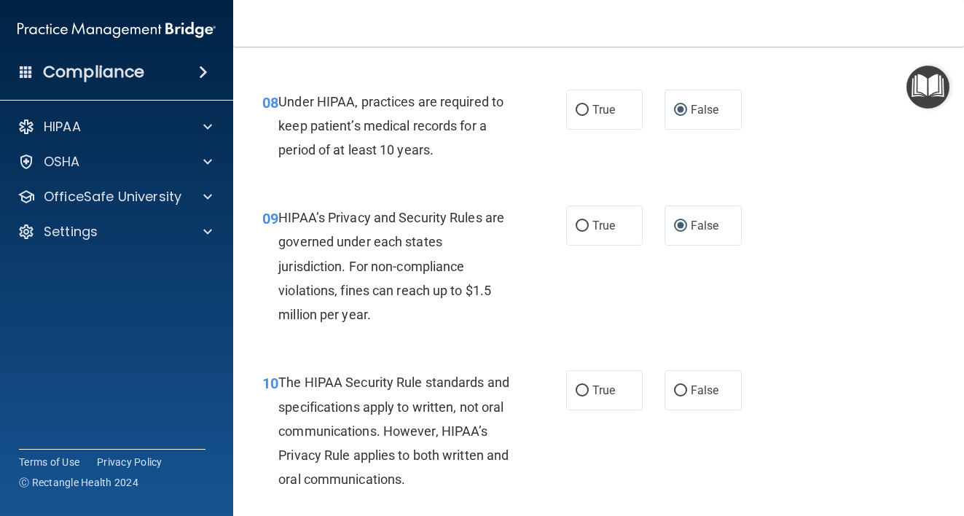
scroll to position [1166, 0]
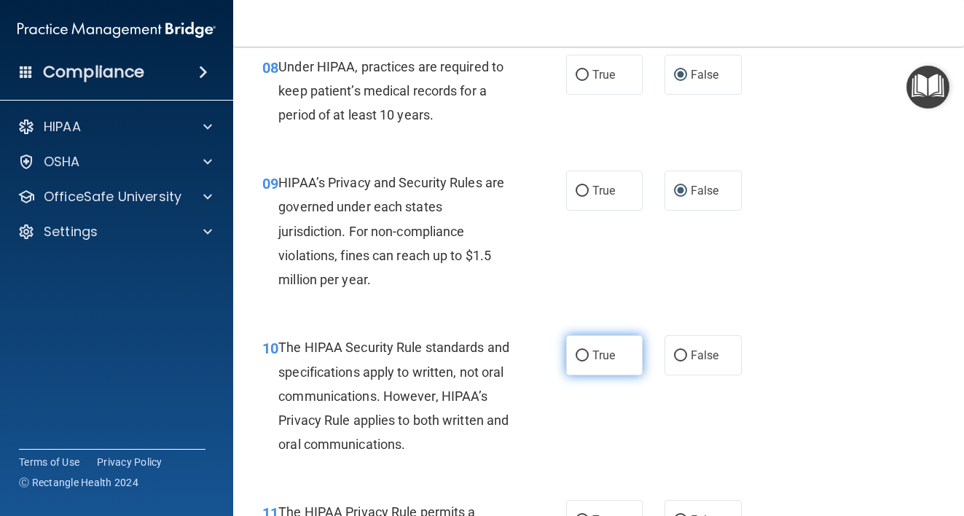
click at [624, 373] on label "True" at bounding box center [604, 355] width 77 height 40
click at [589, 361] on input "True" at bounding box center [581, 355] width 13 height 11
radio input "true"
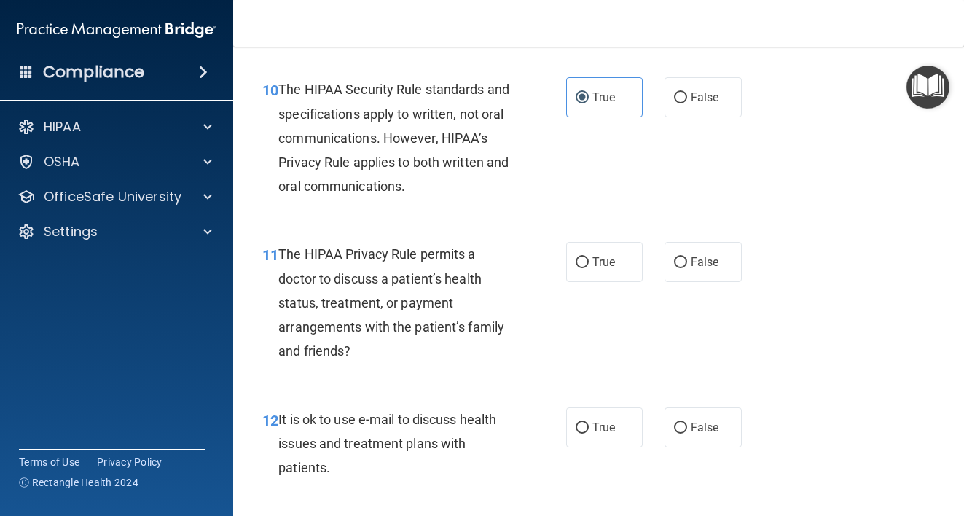
scroll to position [1457, 0]
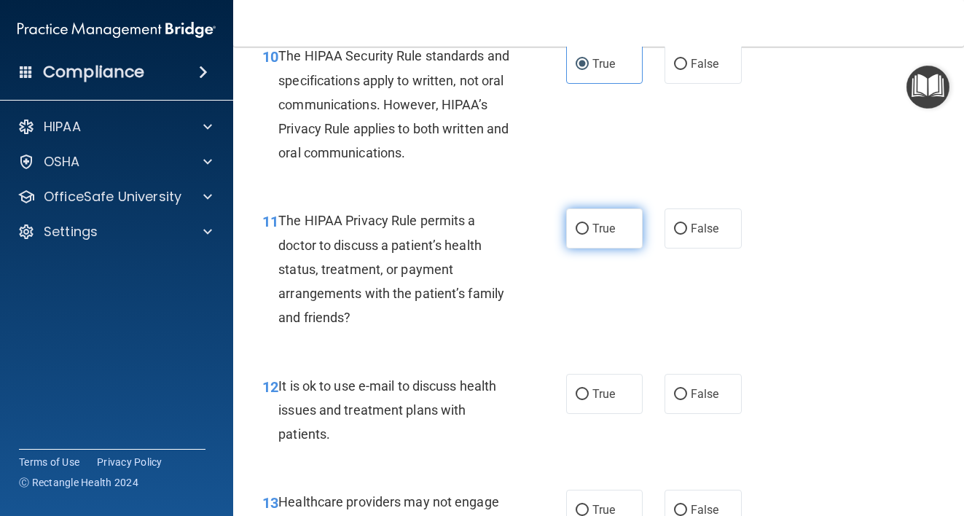
click at [612, 248] on label "True" at bounding box center [604, 228] width 77 height 40
click at [589, 235] on input "True" at bounding box center [581, 229] width 13 height 11
radio input "true"
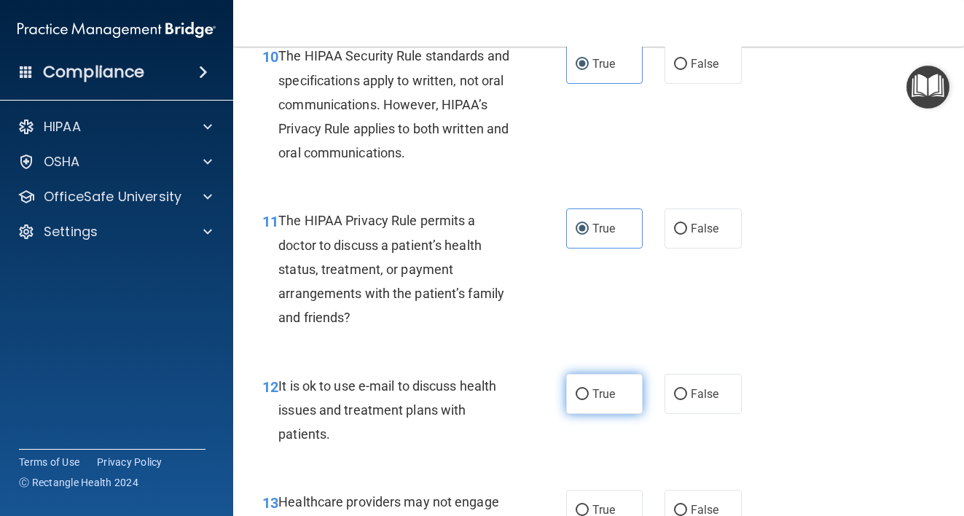
click at [610, 414] on label "True" at bounding box center [604, 394] width 77 height 40
click at [589, 400] on input "True" at bounding box center [581, 394] width 13 height 11
radio input "true"
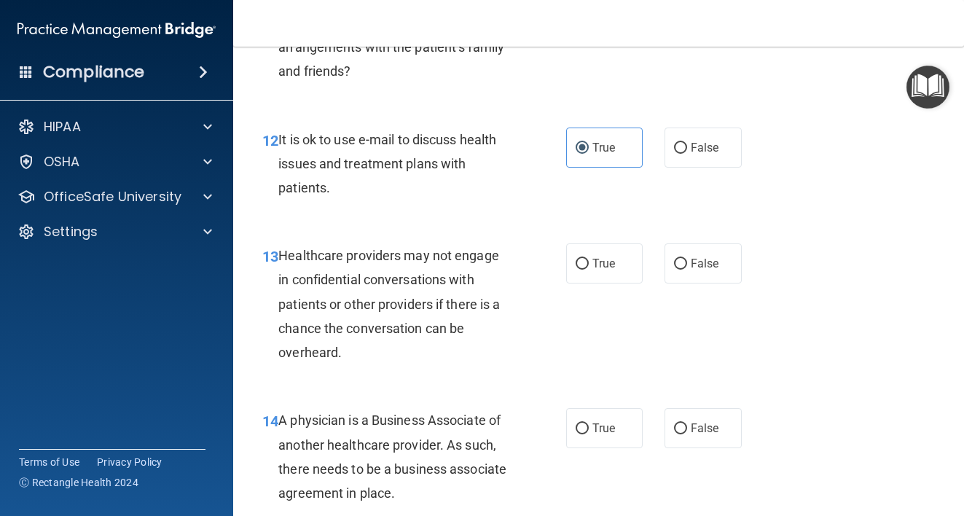
scroll to position [1748, 0]
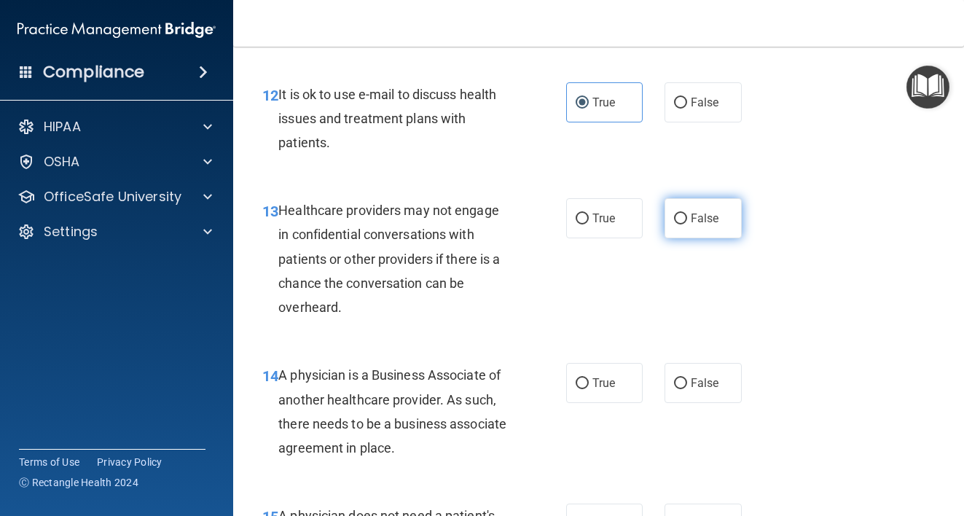
click at [704, 238] on label "False" at bounding box center [702, 218] width 77 height 40
click at [687, 224] on input "False" at bounding box center [680, 218] width 13 height 11
radio input "true"
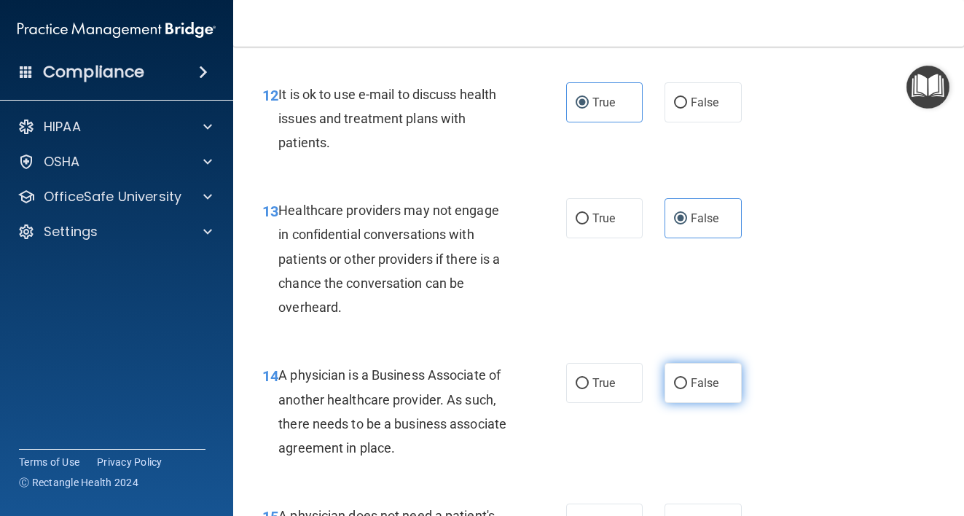
click at [705, 390] on span "False" at bounding box center [705, 383] width 28 height 14
click at [687, 389] on input "False" at bounding box center [680, 383] width 13 height 11
radio input "true"
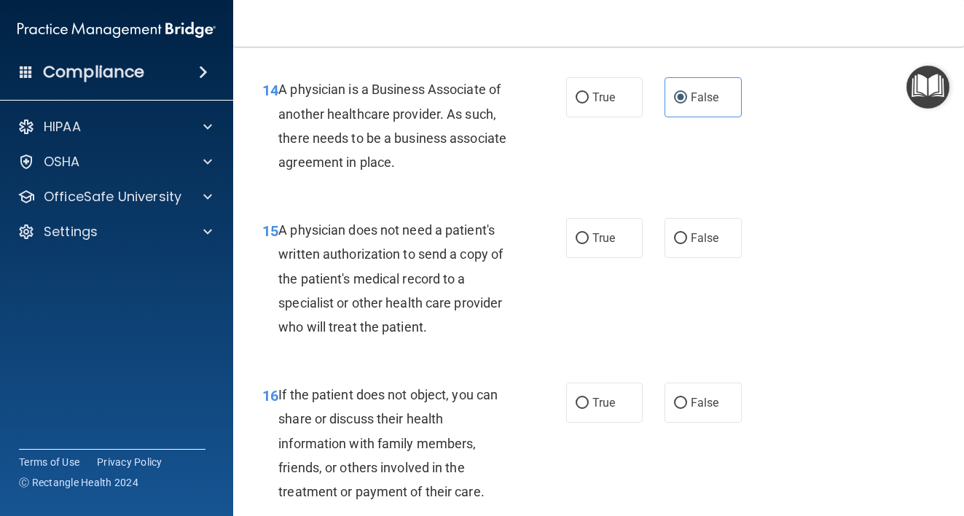
scroll to position [2040, 0]
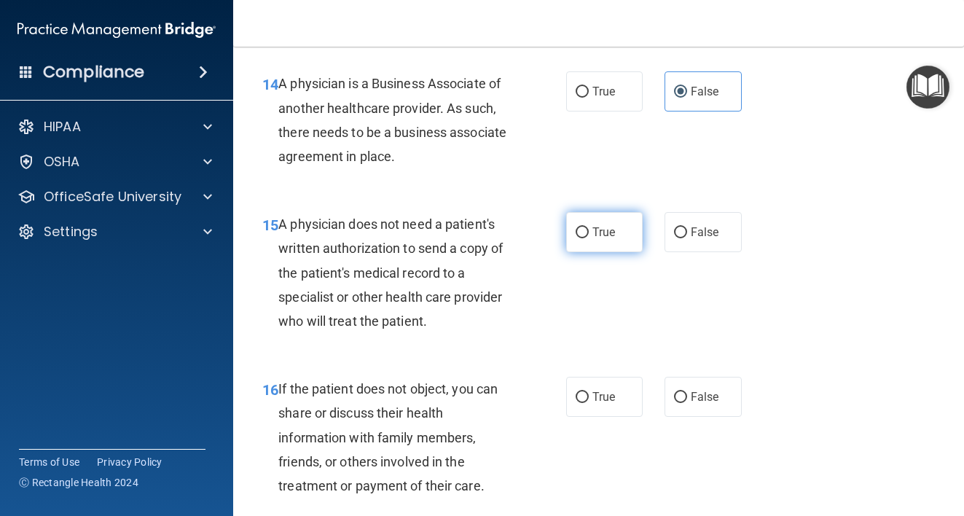
click at [592, 239] on span "True" at bounding box center [603, 232] width 23 height 14
click at [586, 238] on input "True" at bounding box center [581, 232] width 13 height 11
radio input "true"
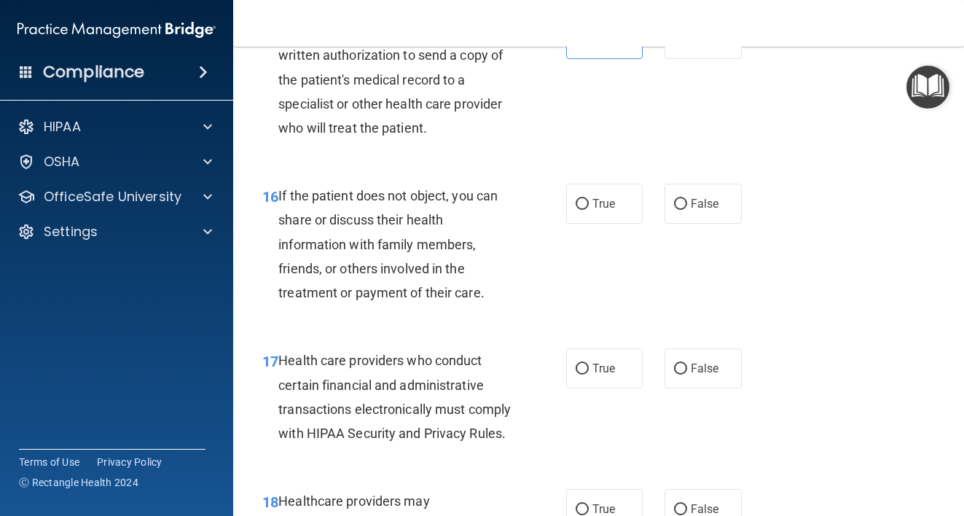
scroll to position [2258, 0]
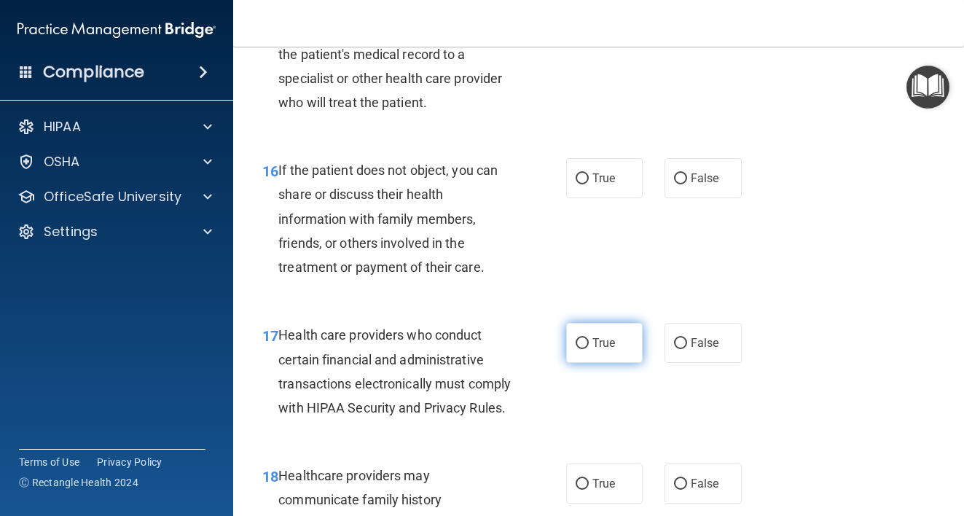
click at [597, 363] on label "True" at bounding box center [604, 343] width 77 height 40
click at [589, 349] on input "True" at bounding box center [581, 343] width 13 height 11
radio input "true"
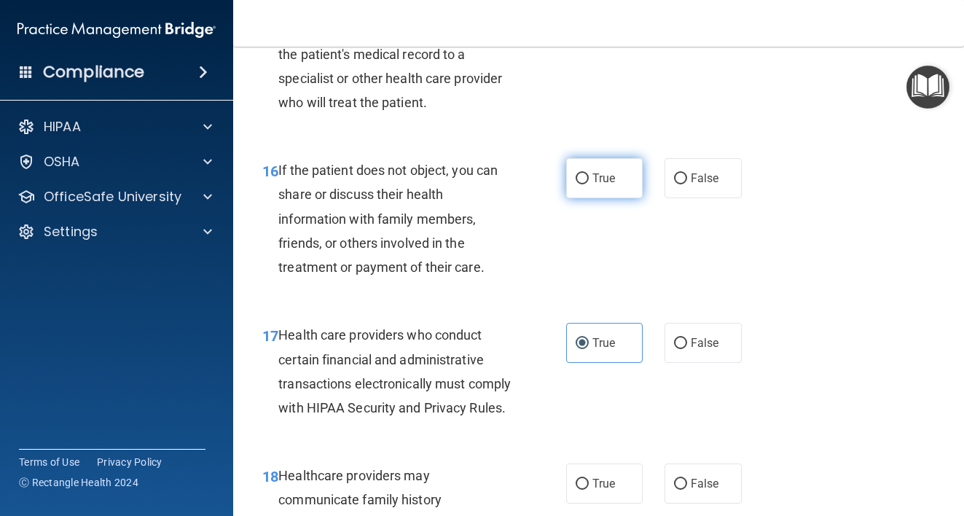
click at [594, 185] on span "True" at bounding box center [603, 178] width 23 height 14
click at [589, 184] on input "True" at bounding box center [581, 178] width 13 height 11
radio input "true"
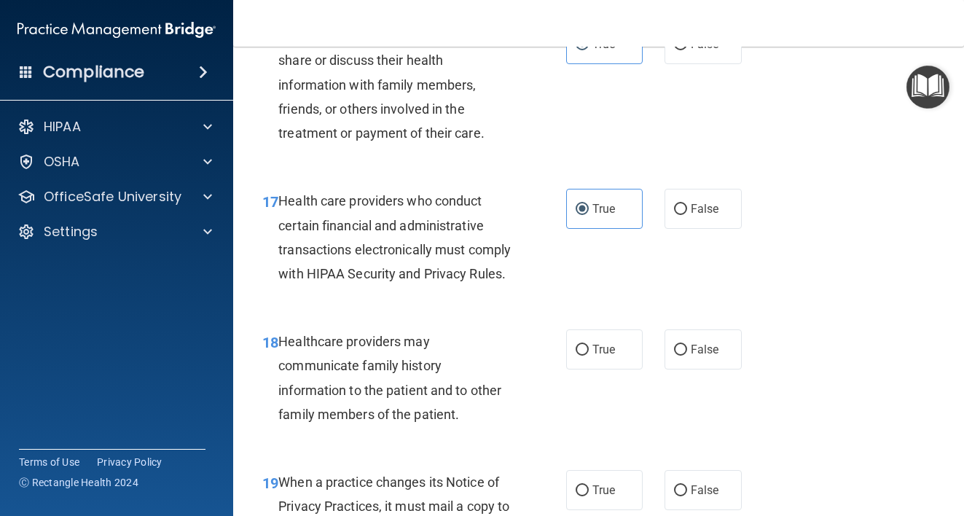
scroll to position [2404, 0]
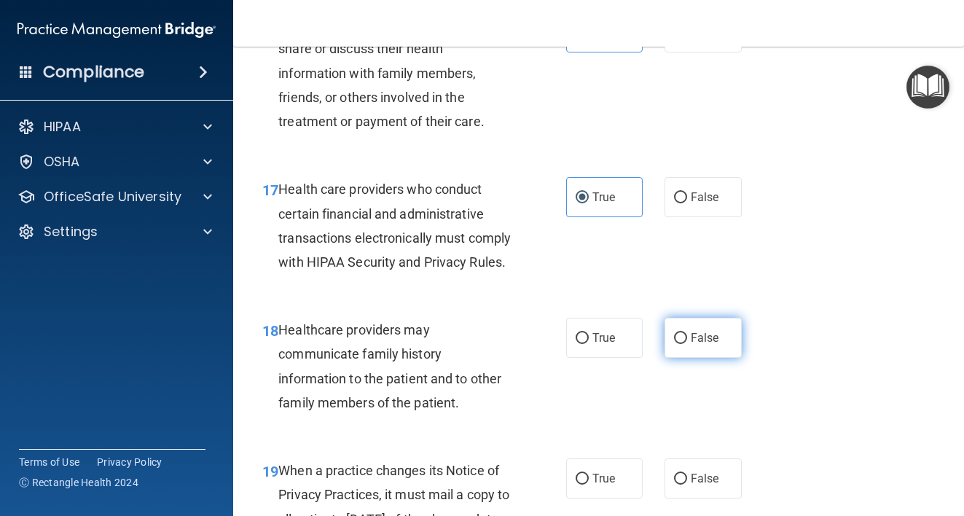
click at [717, 358] on label "False" at bounding box center [702, 338] width 77 height 40
click at [687, 344] on input "False" at bounding box center [680, 338] width 13 height 11
radio input "true"
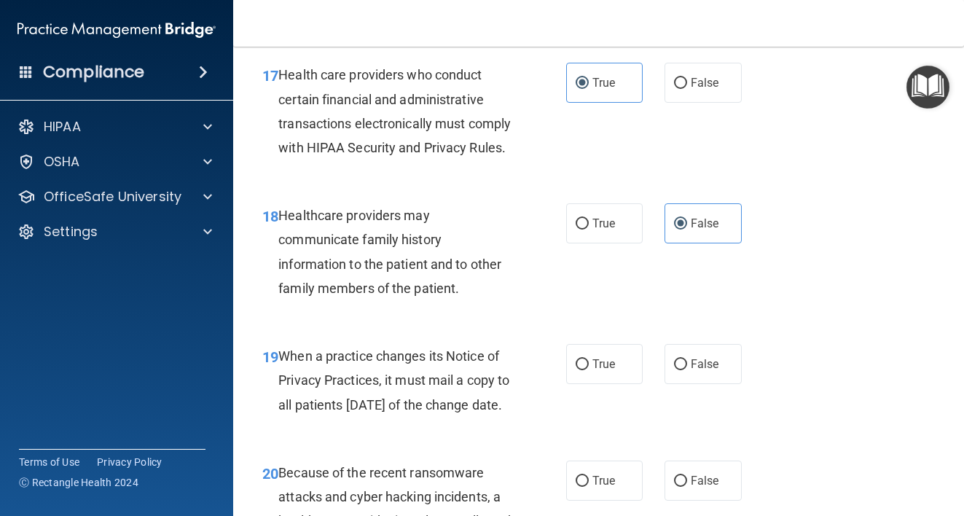
scroll to position [2550, 0]
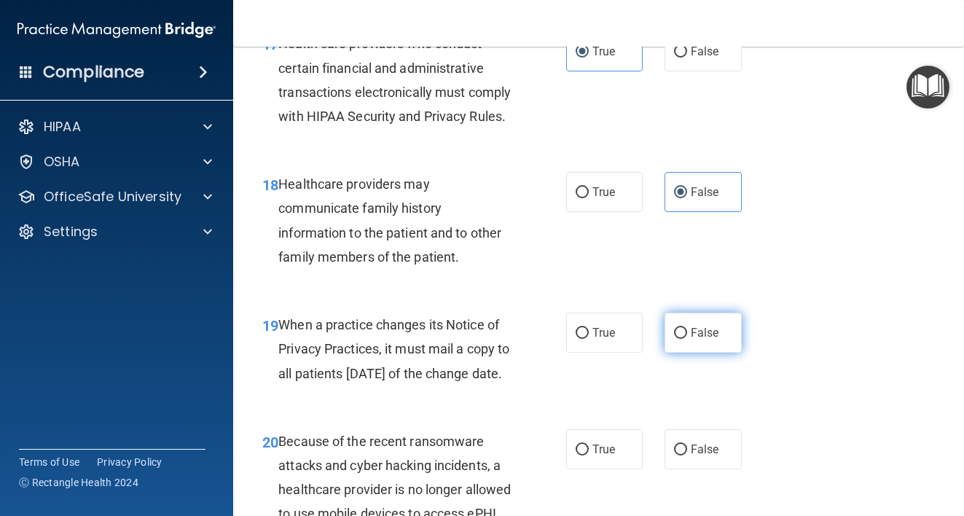
click at [678, 353] on label "False" at bounding box center [702, 333] width 77 height 40
click at [678, 339] on input "False" at bounding box center [680, 333] width 13 height 11
radio input "true"
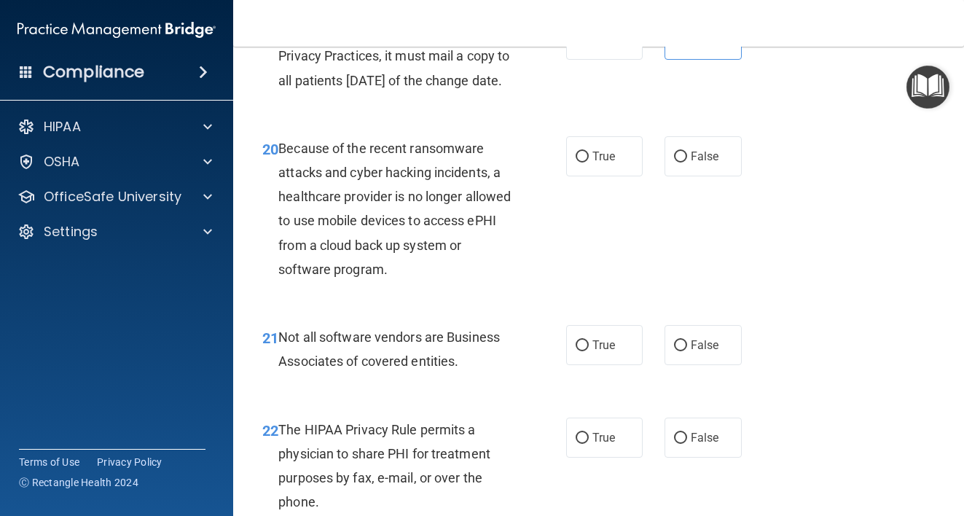
scroll to position [2914, 0]
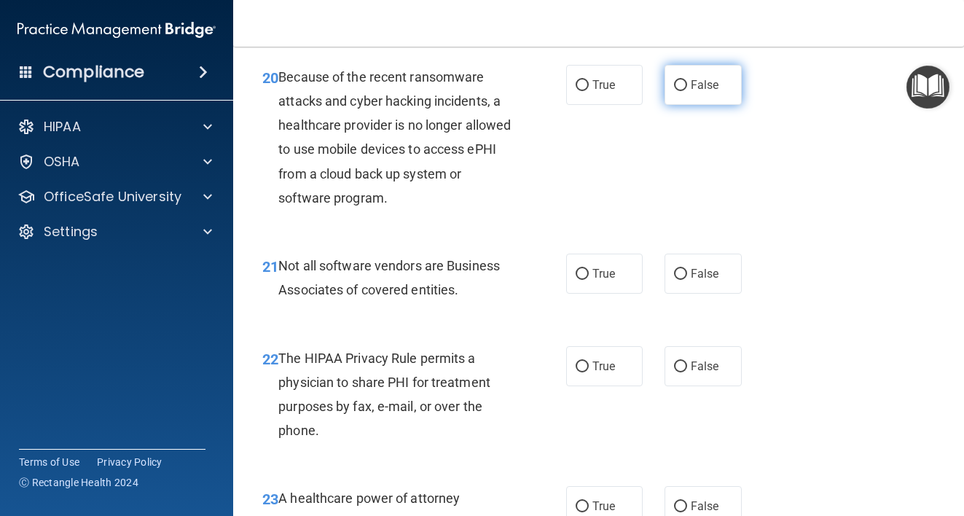
click at [680, 105] on label "False" at bounding box center [702, 85] width 77 height 40
click at [680, 91] on input "False" at bounding box center [680, 85] width 13 height 11
radio input "true"
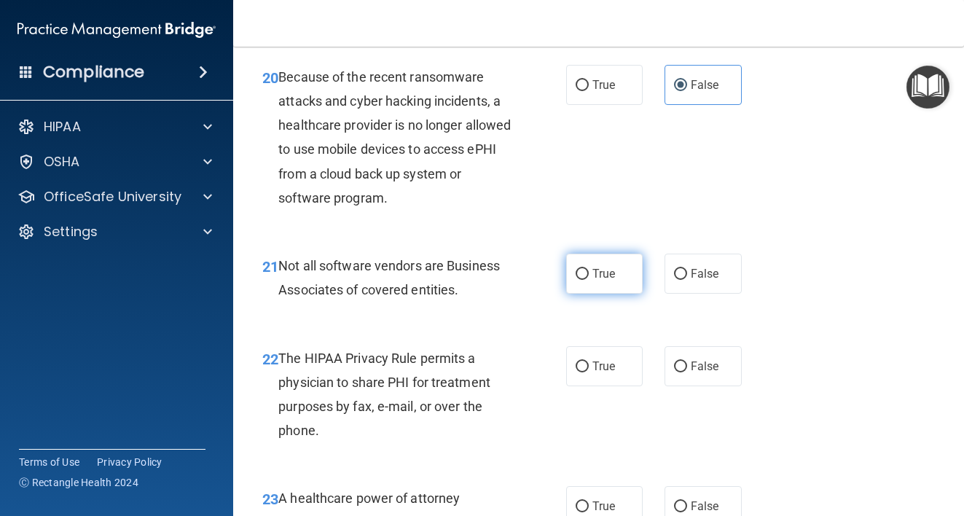
drag, startPoint x: 624, startPoint y: 352, endPoint x: 624, endPoint y: 361, distance: 8.7
click at [624, 294] on label "True" at bounding box center [604, 274] width 77 height 40
click at [589, 280] on input "True" at bounding box center [581, 274] width 13 height 11
radio input "true"
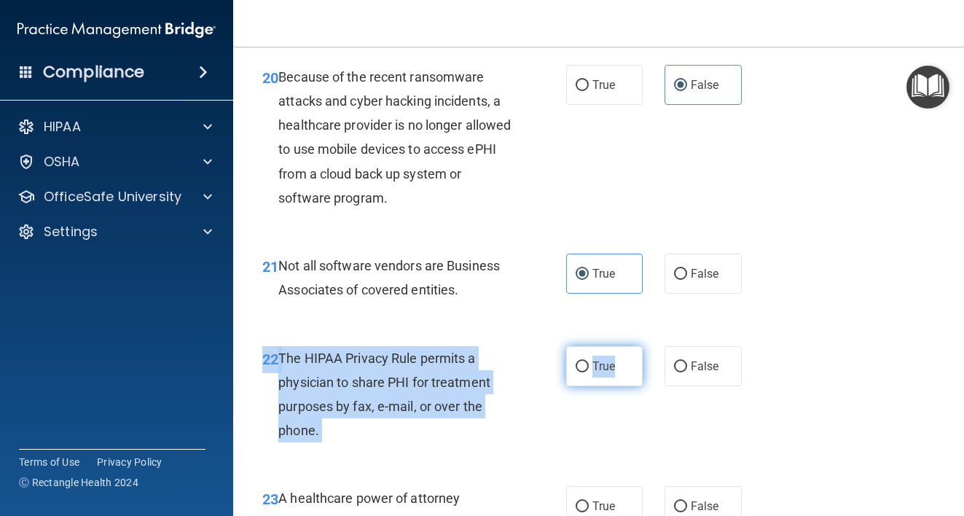
click at [611, 423] on div "22 The HIPAA Privacy Rule permits a physician to share PHI for treatment purpos…" at bounding box center [598, 398] width 694 height 141
click at [577, 372] on input "True" at bounding box center [581, 366] width 13 height 11
radio input "true"
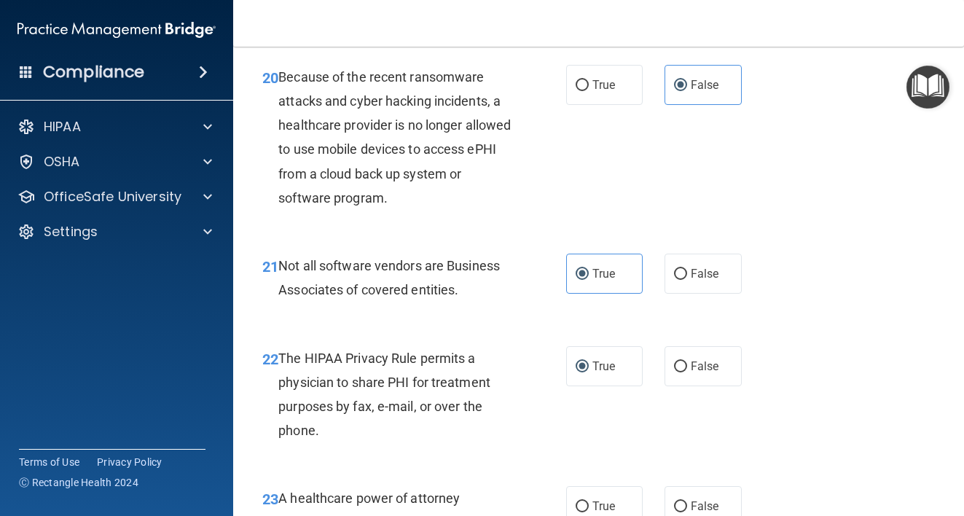
click at [838, 327] on div "21 Not all software vendors are Business Associates of covered entities. True F…" at bounding box center [598, 281] width 694 height 92
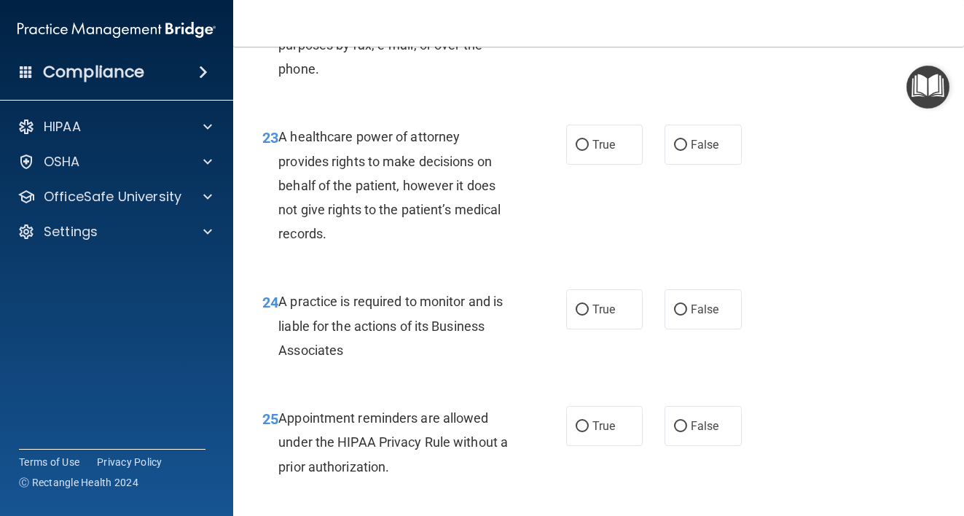
scroll to position [3278, 0]
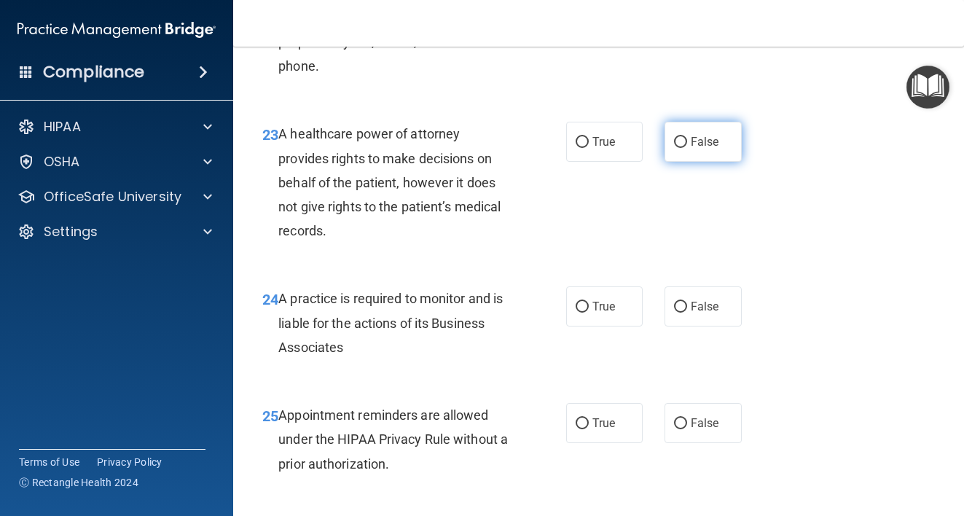
click at [690, 162] on label "False" at bounding box center [702, 142] width 77 height 40
click at [687, 148] on input "False" at bounding box center [680, 142] width 13 height 11
radio input "true"
click at [697, 326] on label "False" at bounding box center [702, 306] width 77 height 40
click at [687, 313] on input "False" at bounding box center [680, 307] width 13 height 11
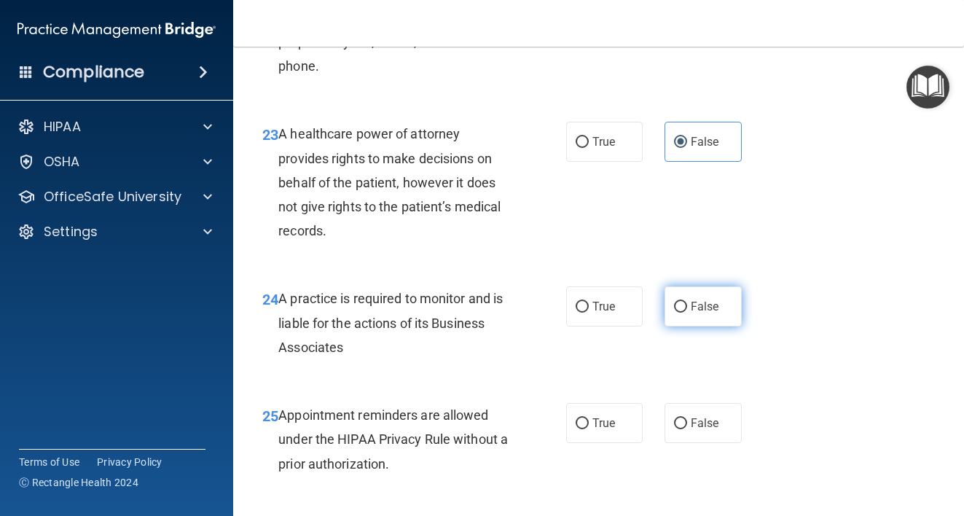
radio input "true"
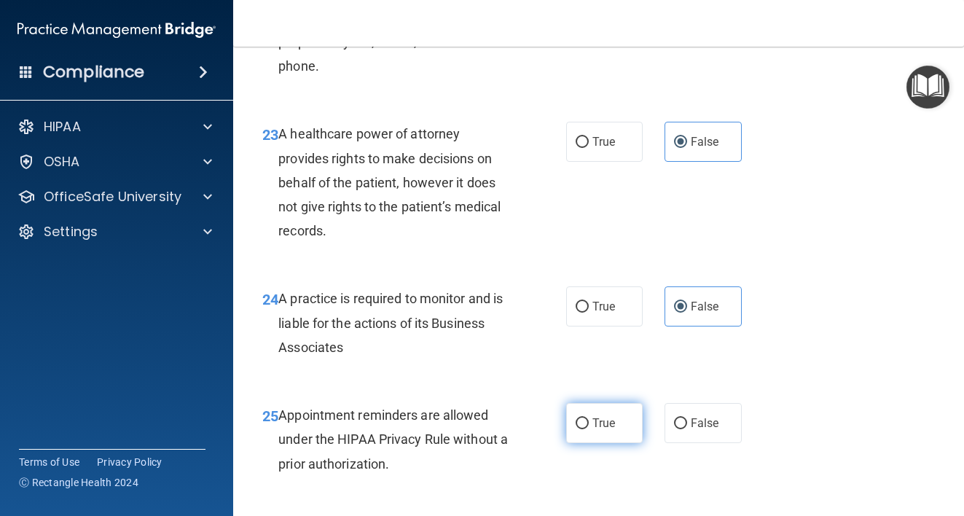
click at [616, 443] on label "True" at bounding box center [604, 423] width 77 height 40
click at [589, 429] on input "True" at bounding box center [581, 423] width 13 height 11
radio input "true"
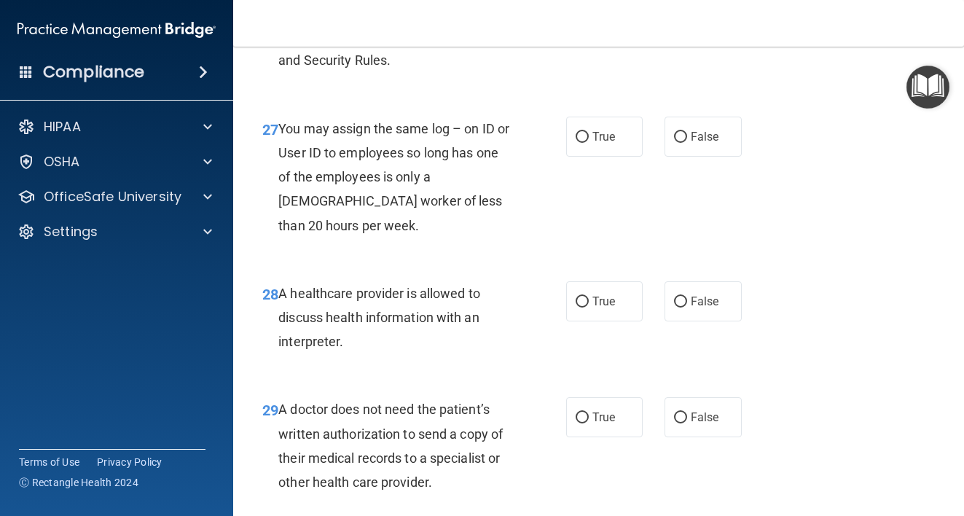
scroll to position [3788, 0]
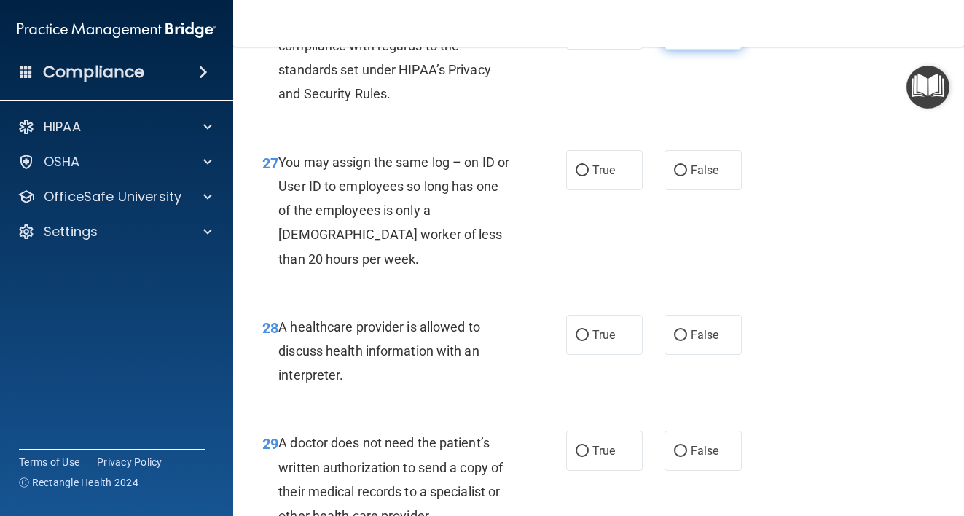
click at [680, 50] on label "False" at bounding box center [702, 29] width 77 height 40
click at [680, 36] on input "False" at bounding box center [680, 30] width 13 height 11
radio input "true"
click at [710, 177] on span "False" at bounding box center [705, 170] width 28 height 14
click at [687, 176] on input "False" at bounding box center [680, 170] width 13 height 11
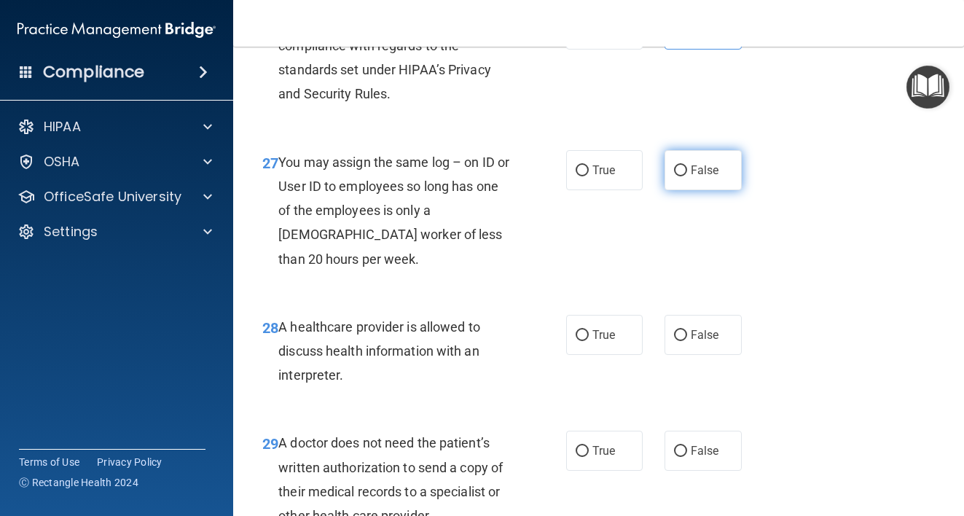
radio input "true"
click at [605, 342] on span "True" at bounding box center [603, 335] width 23 height 14
click at [589, 341] on input "True" at bounding box center [581, 335] width 13 height 11
radio input "true"
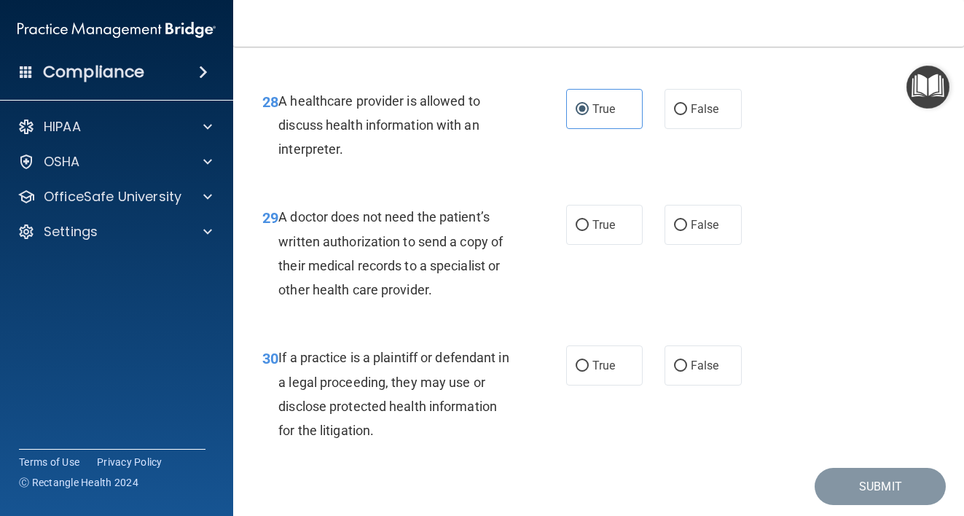
scroll to position [4133, 0]
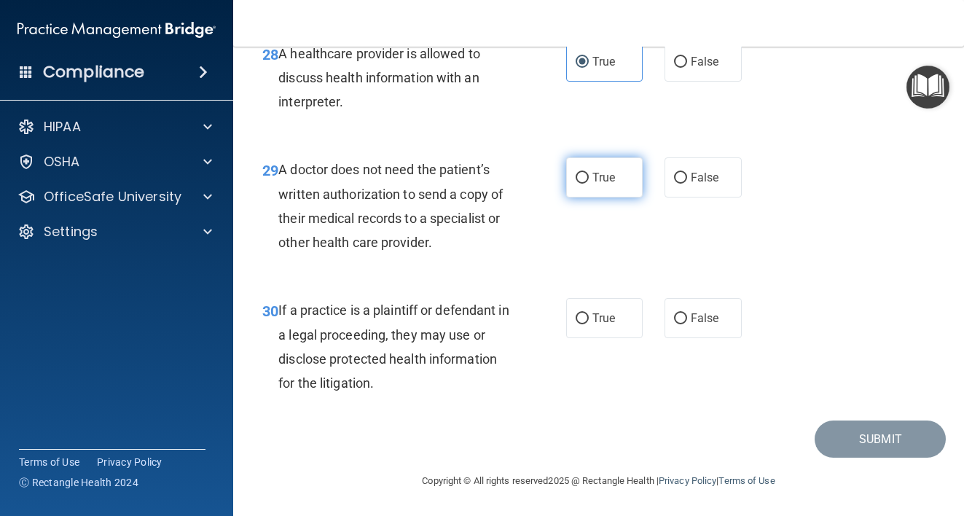
click at [623, 189] on label "True" at bounding box center [604, 177] width 77 height 40
click at [589, 184] on input "True" at bounding box center [581, 178] width 13 height 11
radio input "true"
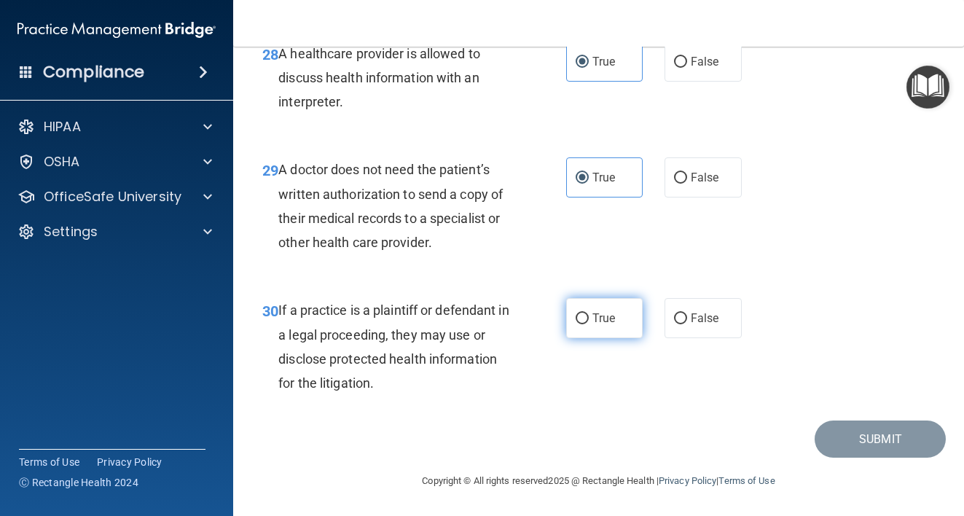
click at [613, 316] on label "True" at bounding box center [604, 318] width 77 height 40
click at [589, 316] on input "True" at bounding box center [581, 318] width 13 height 11
radio input "true"
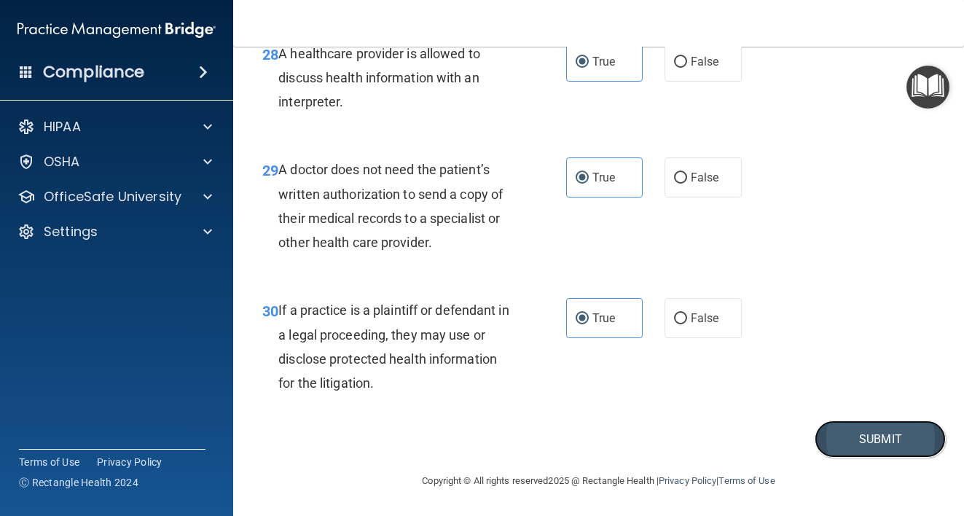
click at [848, 441] on button "Submit" at bounding box center [879, 438] width 131 height 37
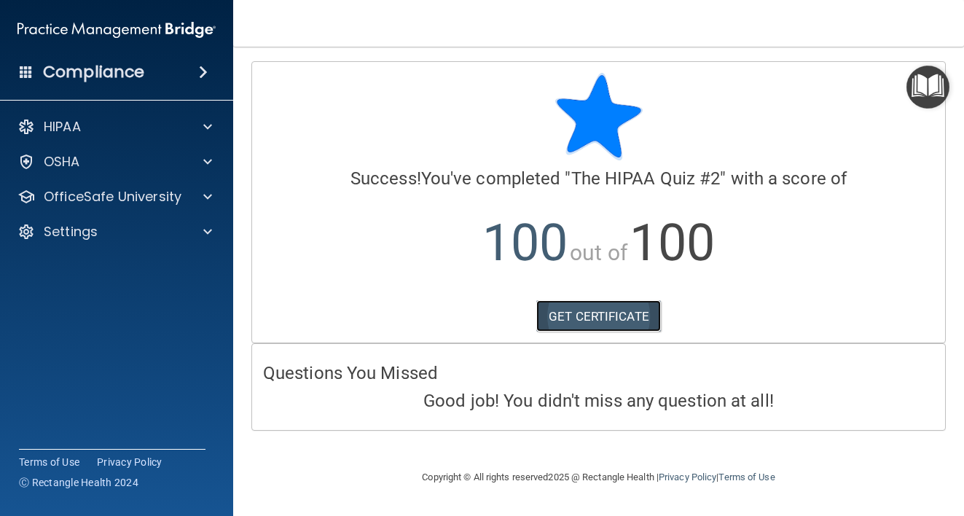
click at [581, 320] on link "GET CERTIFICATE" at bounding box center [598, 316] width 125 height 32
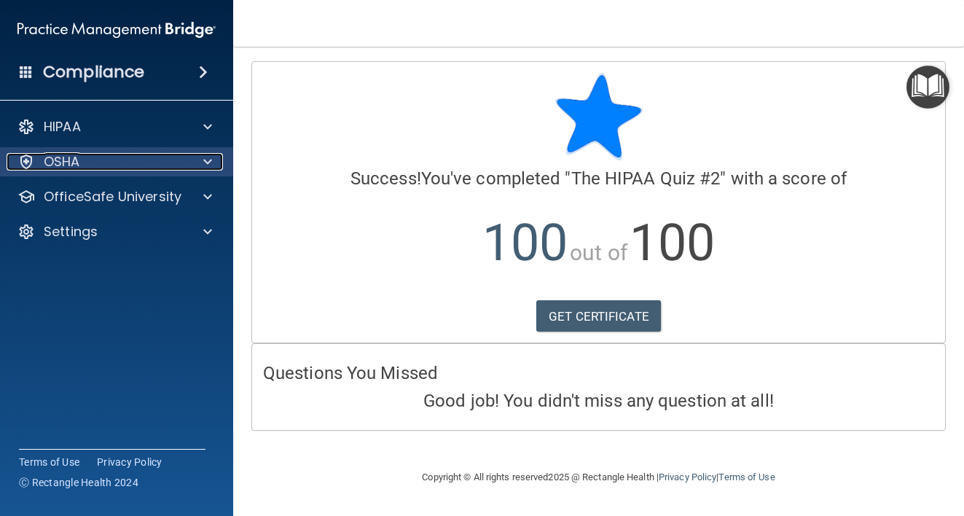
click at [205, 162] on span at bounding box center [207, 161] width 9 height 17
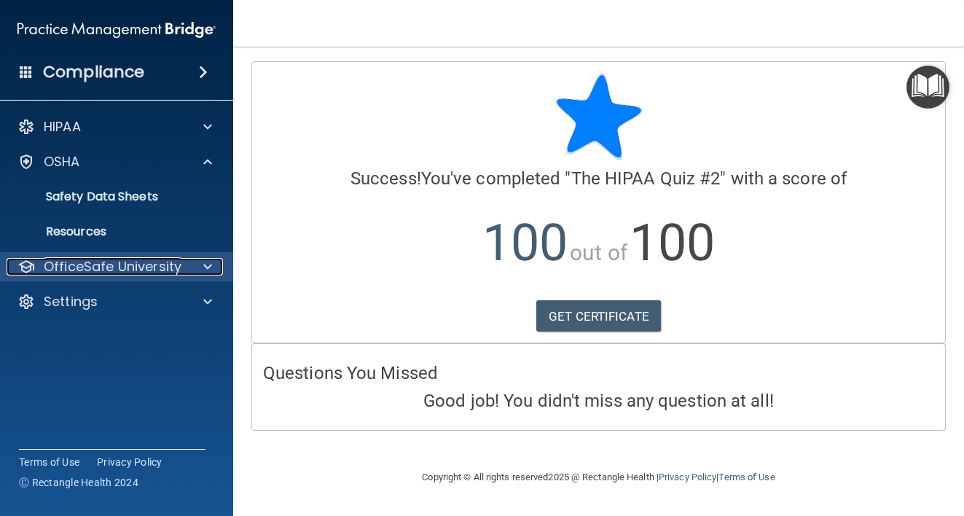
click at [208, 265] on span at bounding box center [207, 266] width 9 height 17
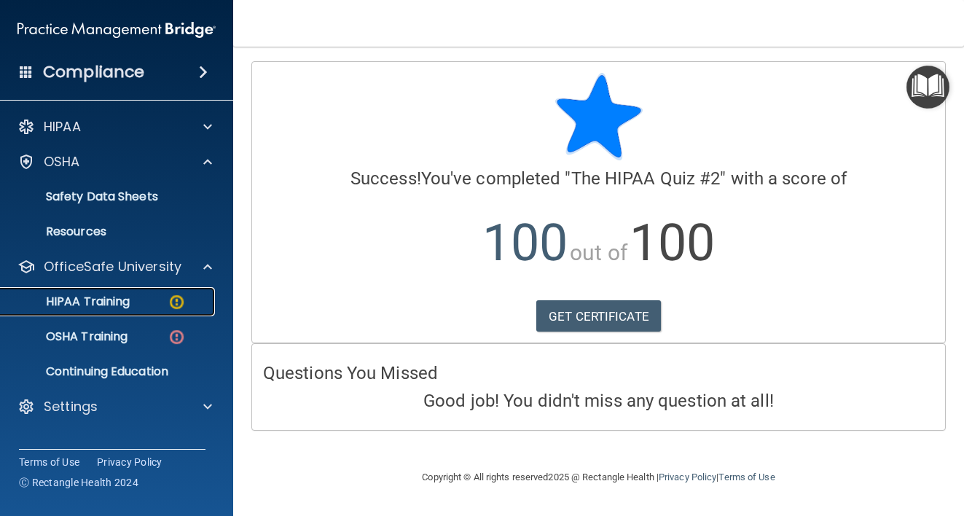
click at [111, 310] on link "HIPAA Training" at bounding box center [99, 301] width 229 height 29
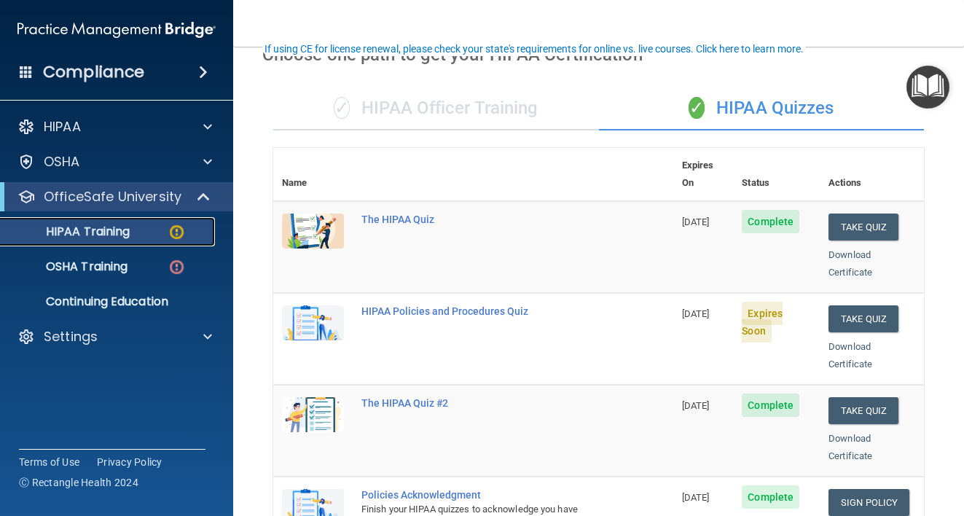
scroll to position [146, 0]
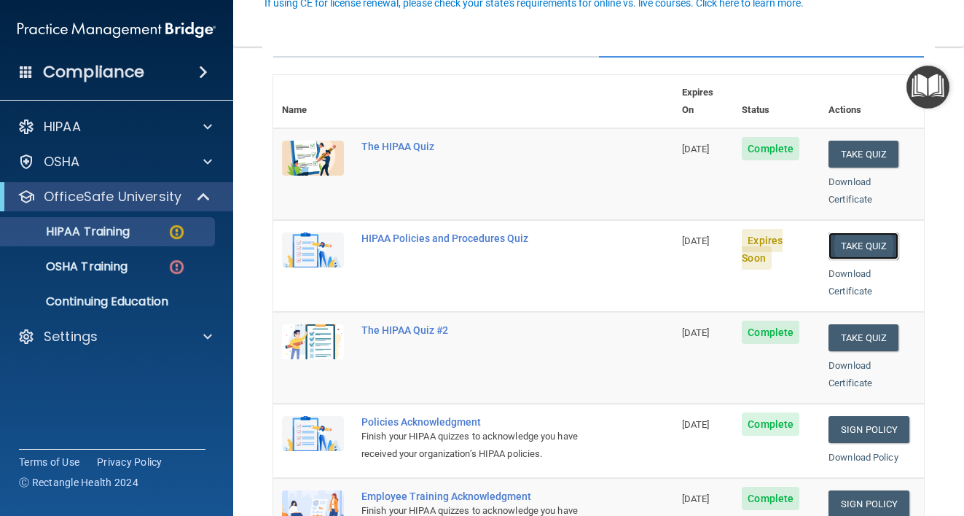
click at [866, 232] on button "Take Quiz" at bounding box center [863, 245] width 70 height 27
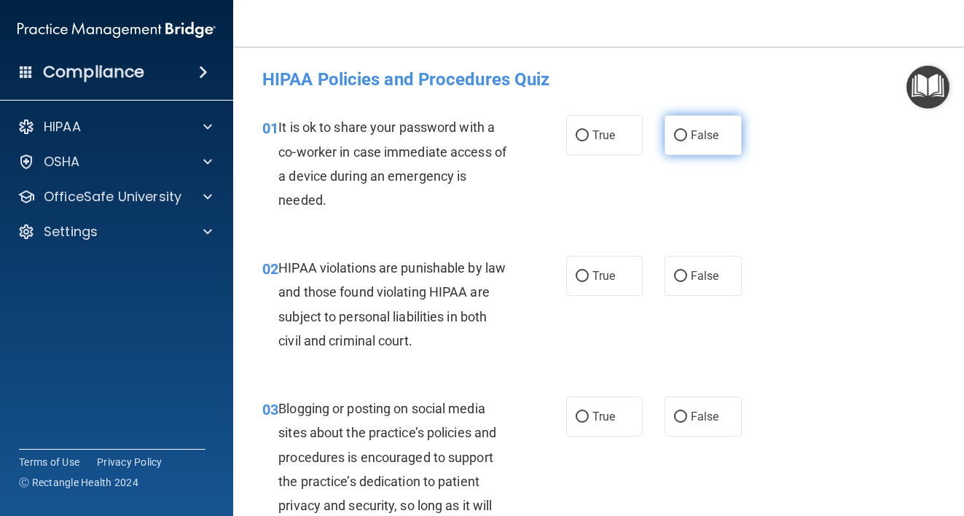
click at [699, 121] on label "False" at bounding box center [702, 135] width 77 height 40
click at [687, 130] on input "False" at bounding box center [680, 135] width 13 height 11
radio input "true"
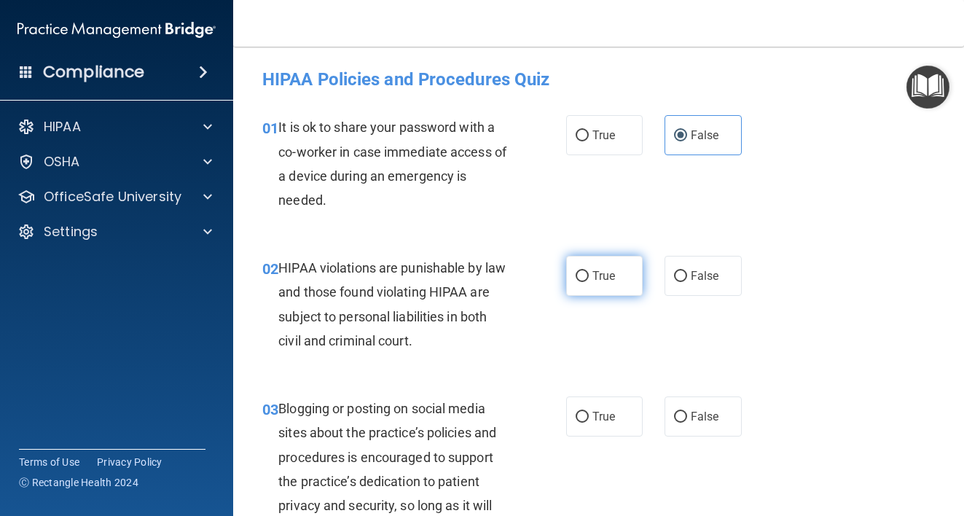
click at [584, 269] on label "True" at bounding box center [604, 276] width 77 height 40
click at [584, 271] on input "True" at bounding box center [581, 276] width 13 height 11
radio input "true"
